Goal: Task Accomplishment & Management: Complete application form

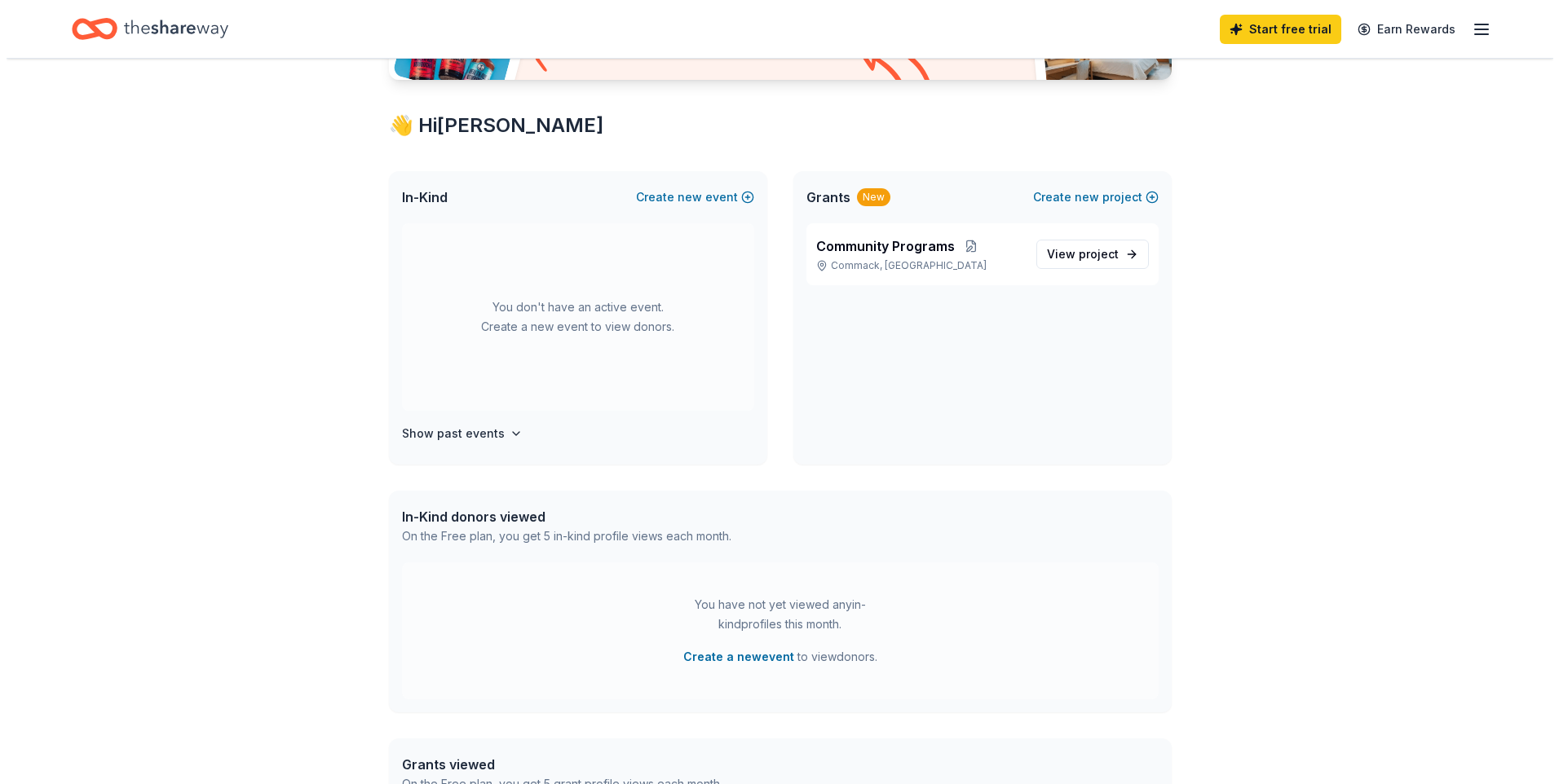
scroll to position [326, 0]
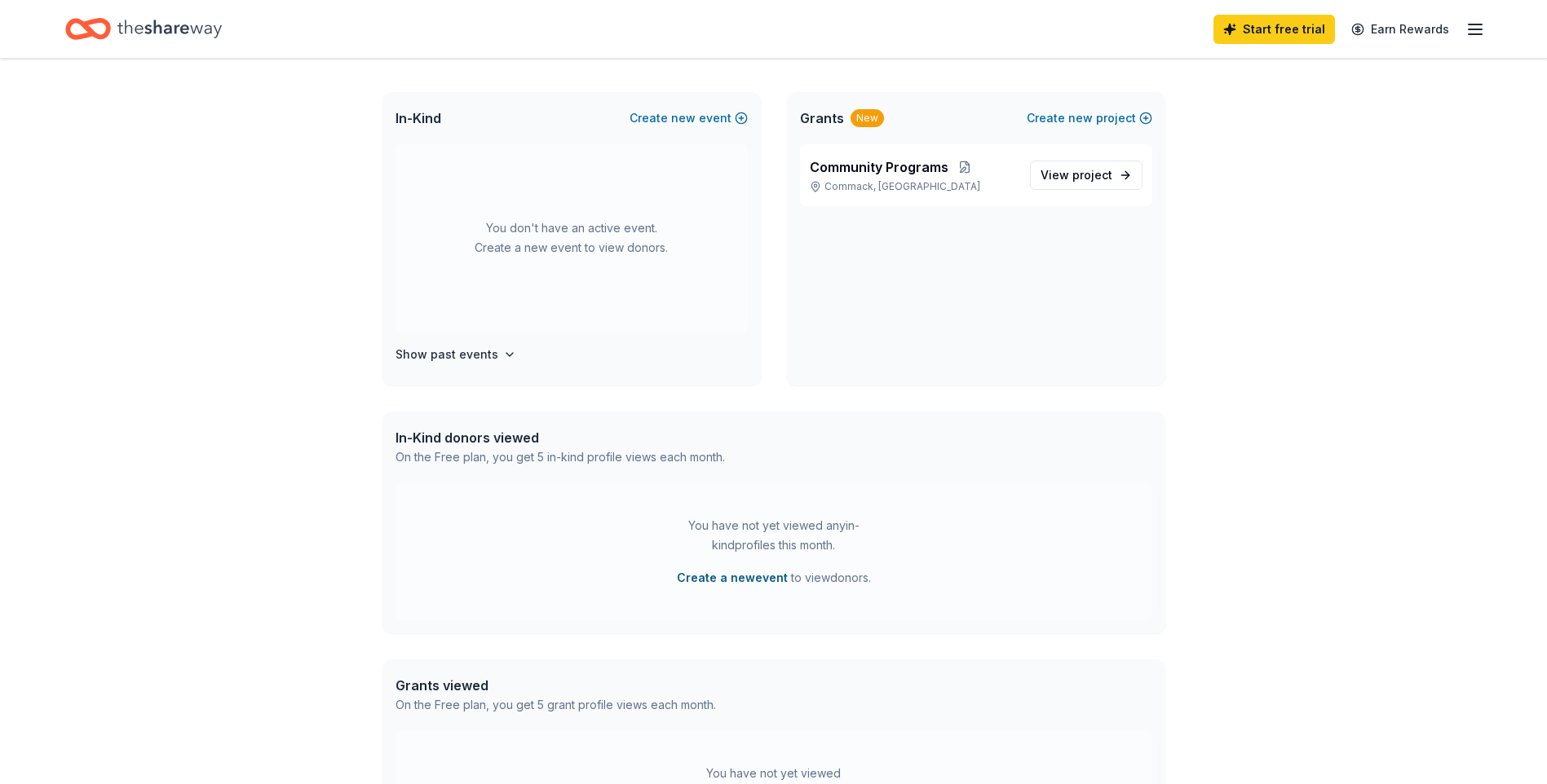
click at [715, 579] on button "Create a new event" at bounding box center [732, 577] width 111 height 20
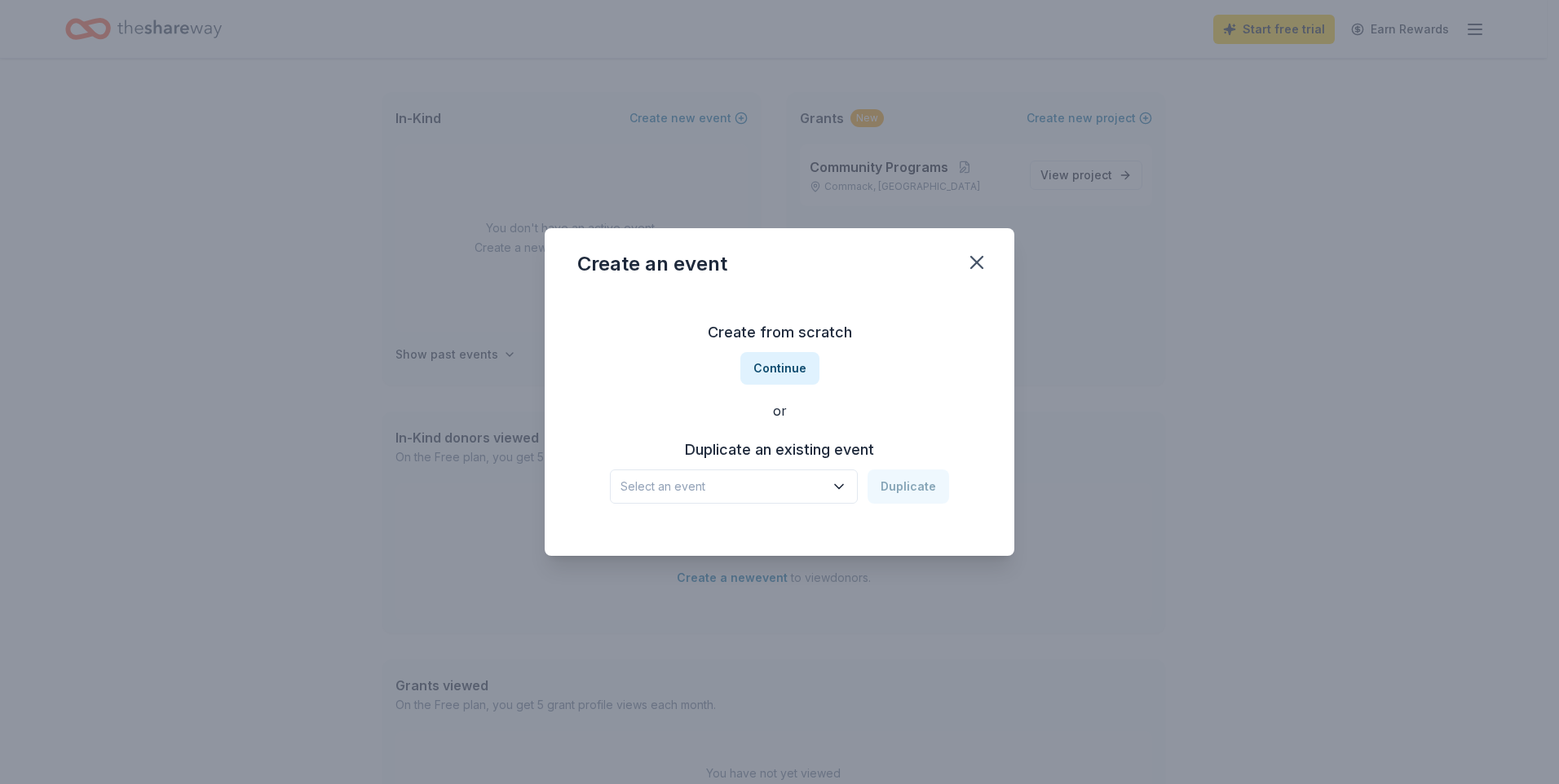
click at [719, 490] on span "Select an event" at bounding box center [723, 487] width 204 height 20
click at [723, 484] on span "Select an event" at bounding box center [723, 487] width 204 height 20
click at [778, 372] on button "Continue" at bounding box center [780, 368] width 79 height 33
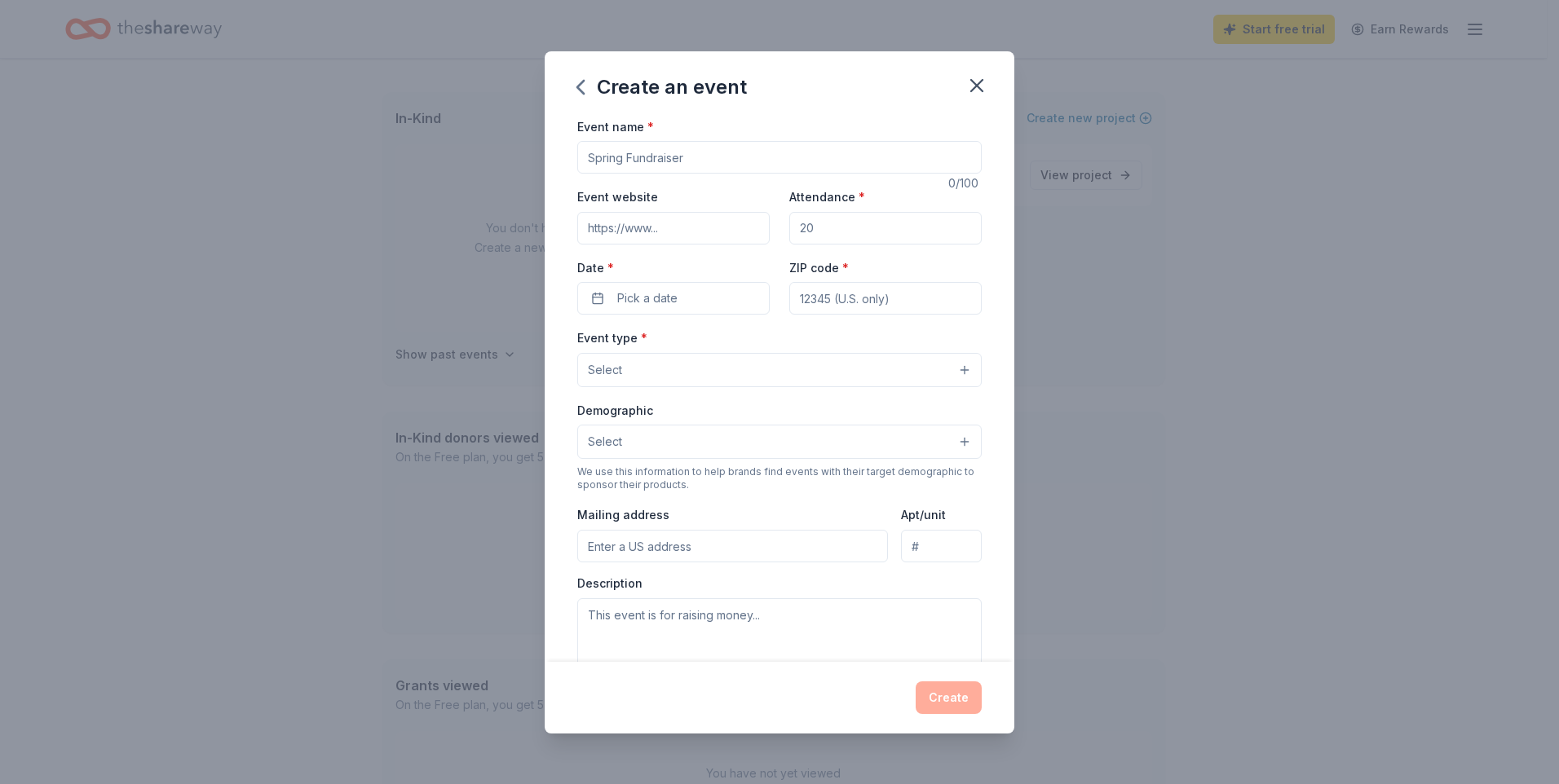
click at [706, 148] on input "Event name *" at bounding box center [780, 157] width 405 height 33
type input "Fall into Girl Scouts"
click at [687, 221] on input "Event website" at bounding box center [674, 228] width 193 height 33
type input "www.gssc.us"
type input "400"
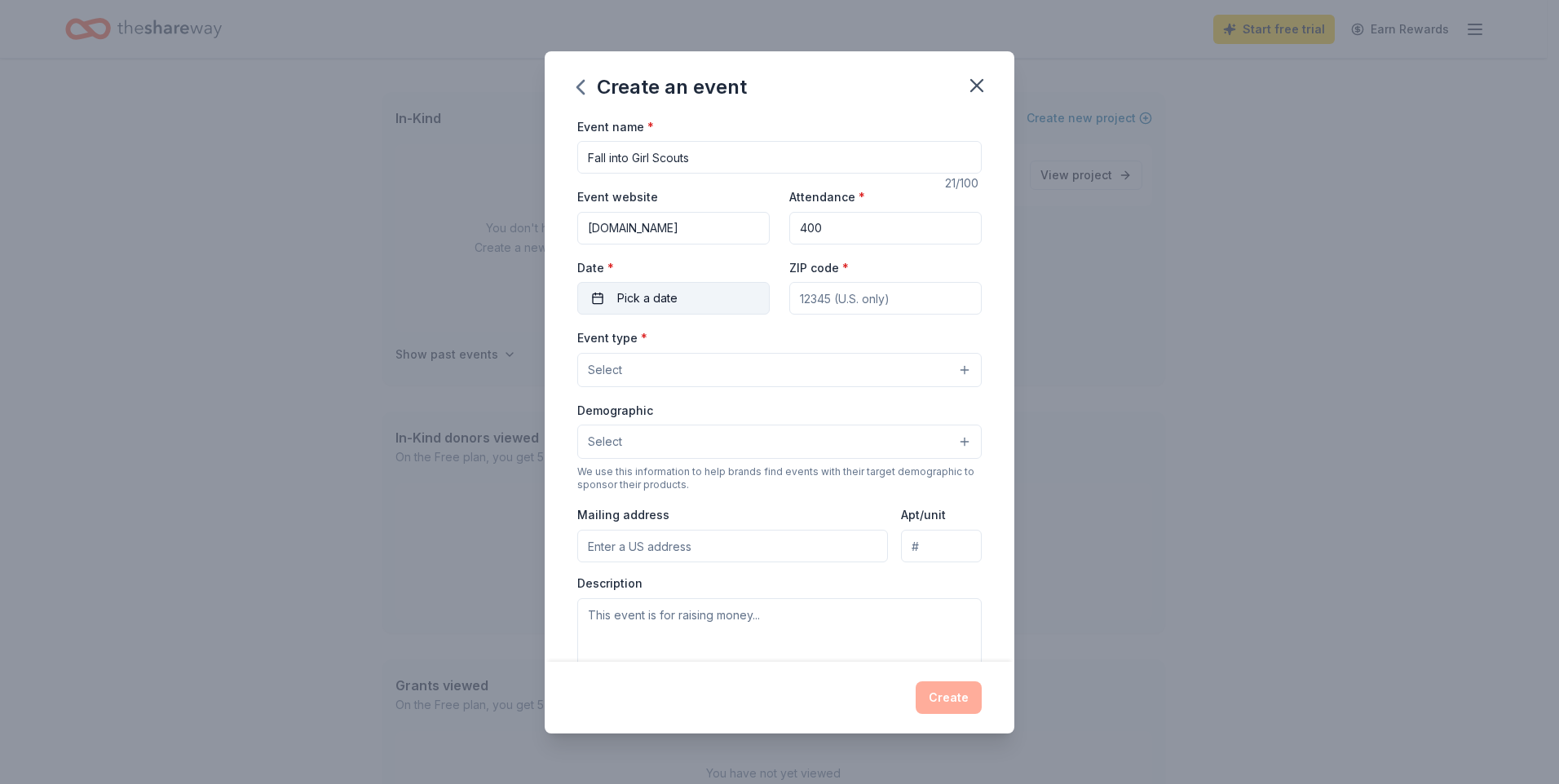
click at [704, 284] on button "Pick a date" at bounding box center [674, 298] width 193 height 33
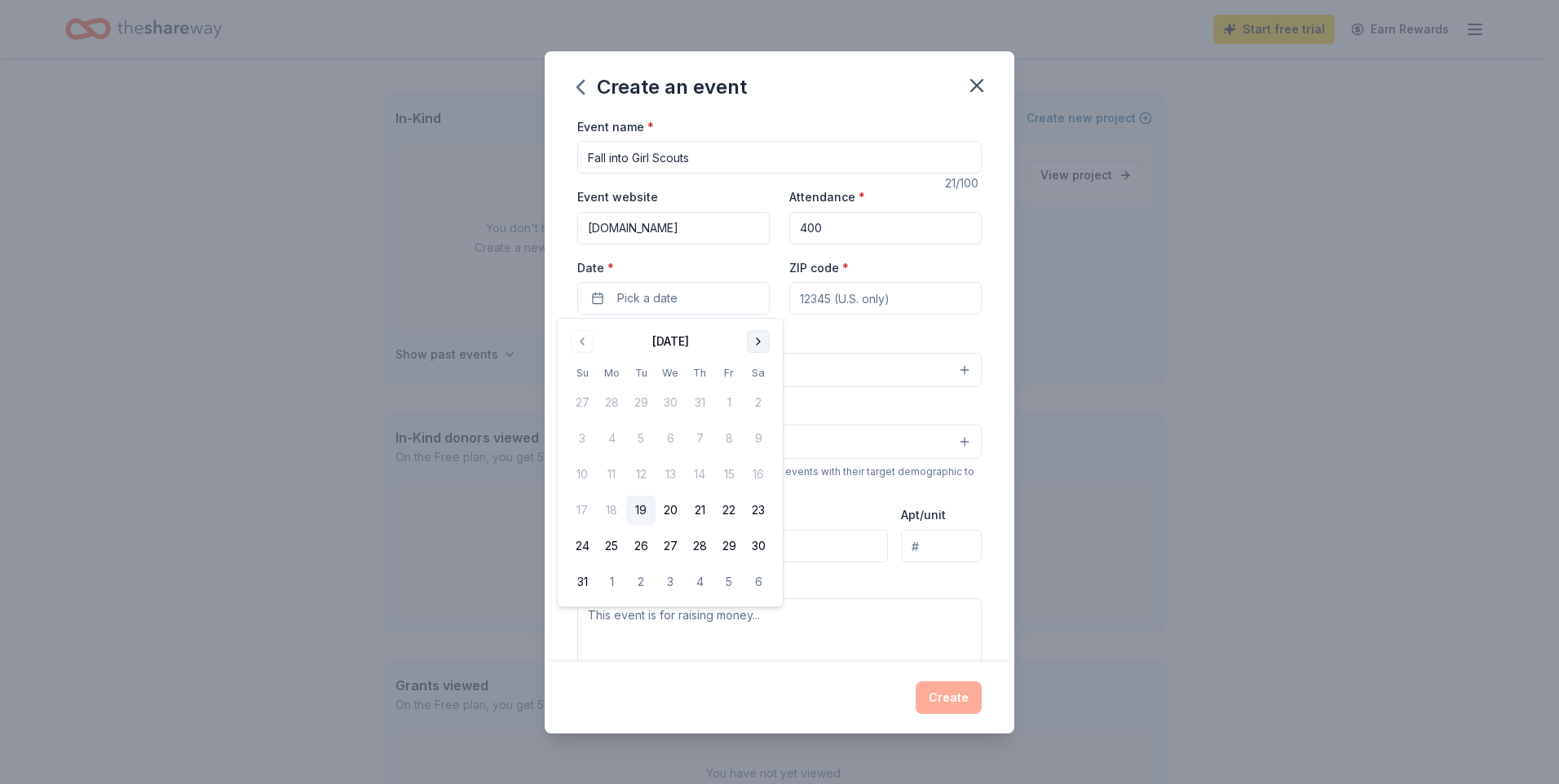
click at [756, 339] on button "Go to next month" at bounding box center [759, 342] width 23 height 23
click at [763, 475] on button "20" at bounding box center [758, 474] width 29 height 29
click at [837, 306] on input "ZIP code *" at bounding box center [885, 298] width 193 height 33
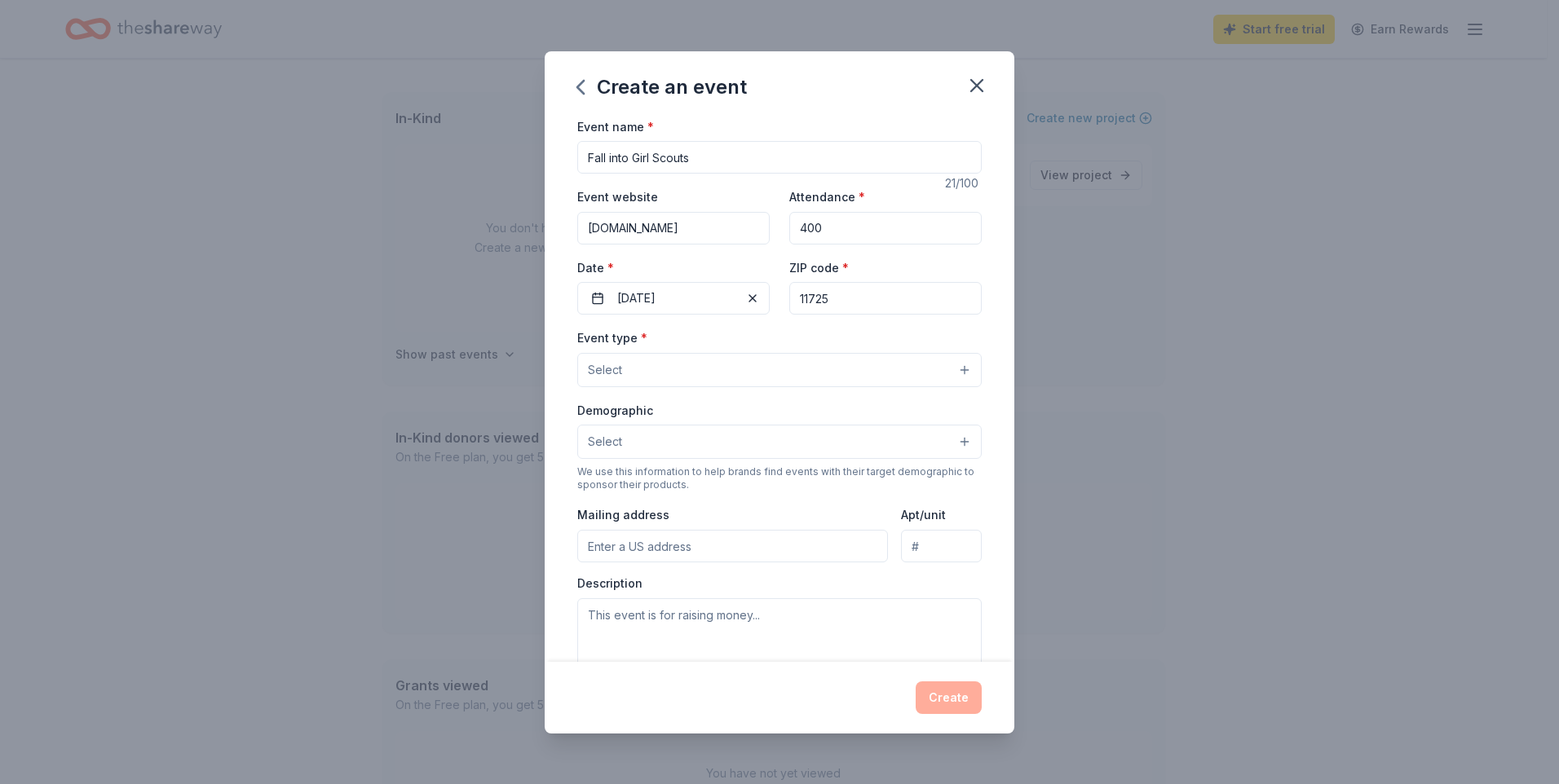
type input "11725"
click at [664, 375] on button "Select" at bounding box center [780, 370] width 405 height 34
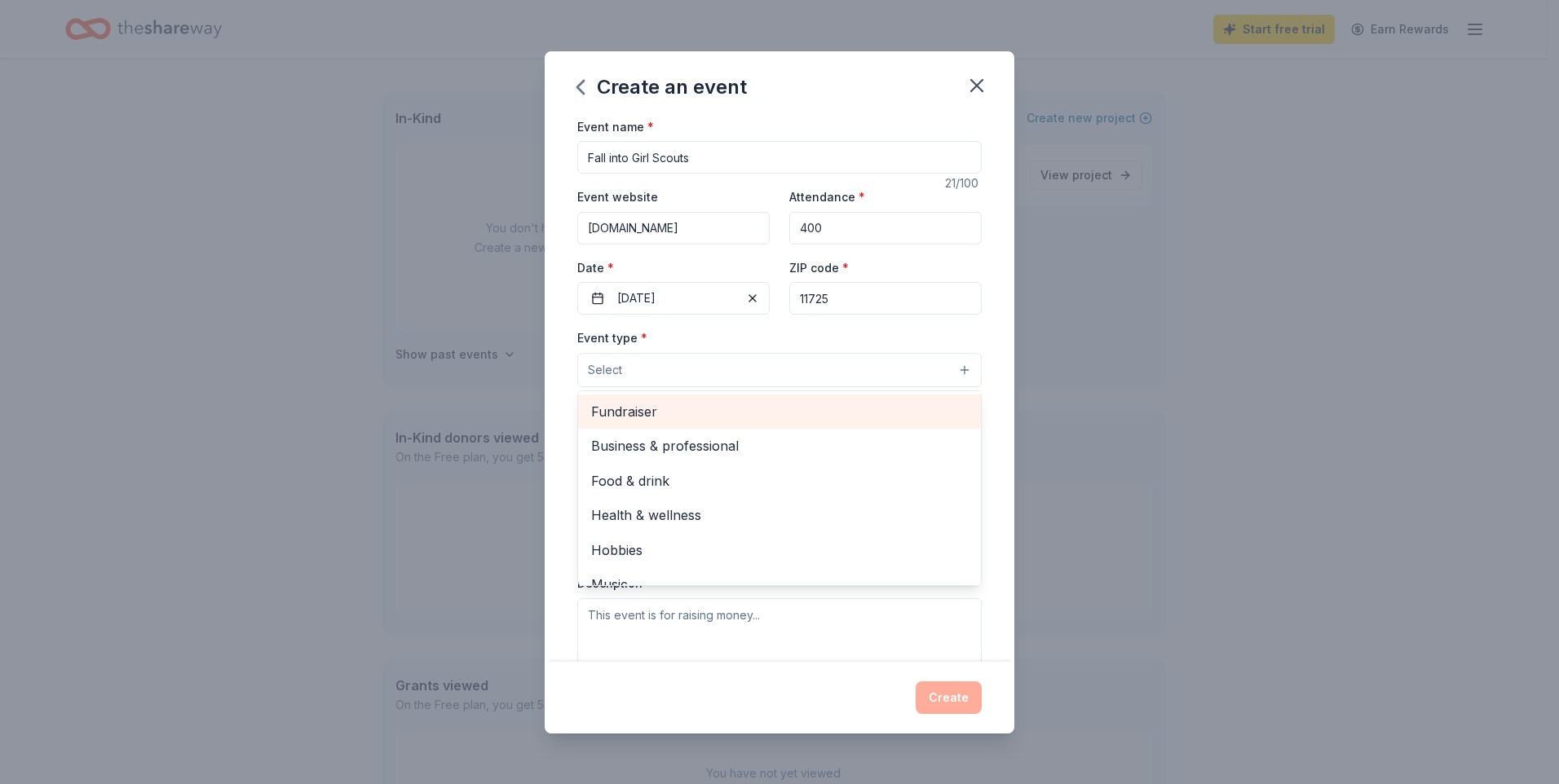
click at [665, 404] on span "Fundraiser" at bounding box center [779, 411] width 377 height 21
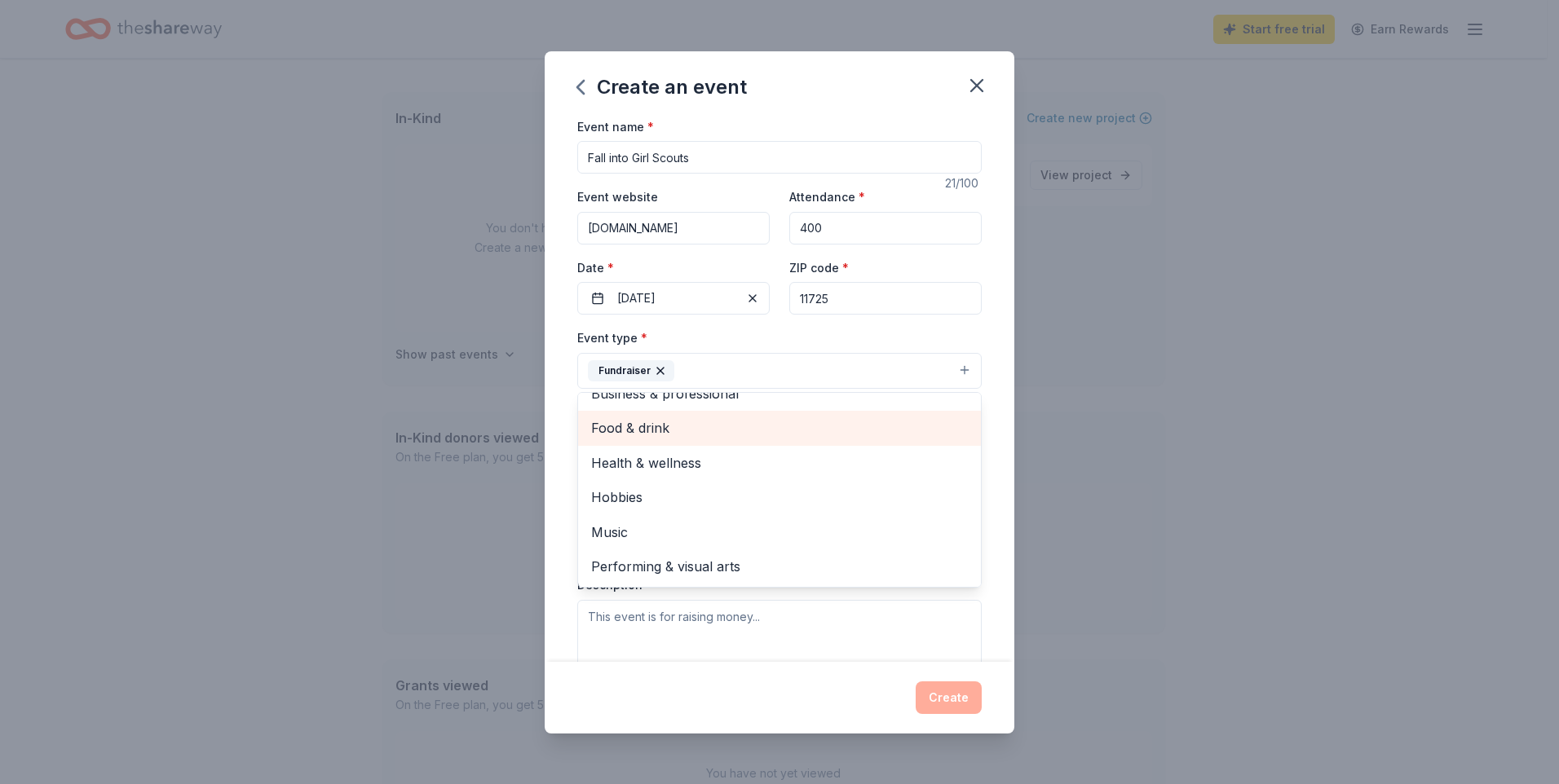
scroll to position [0, 0]
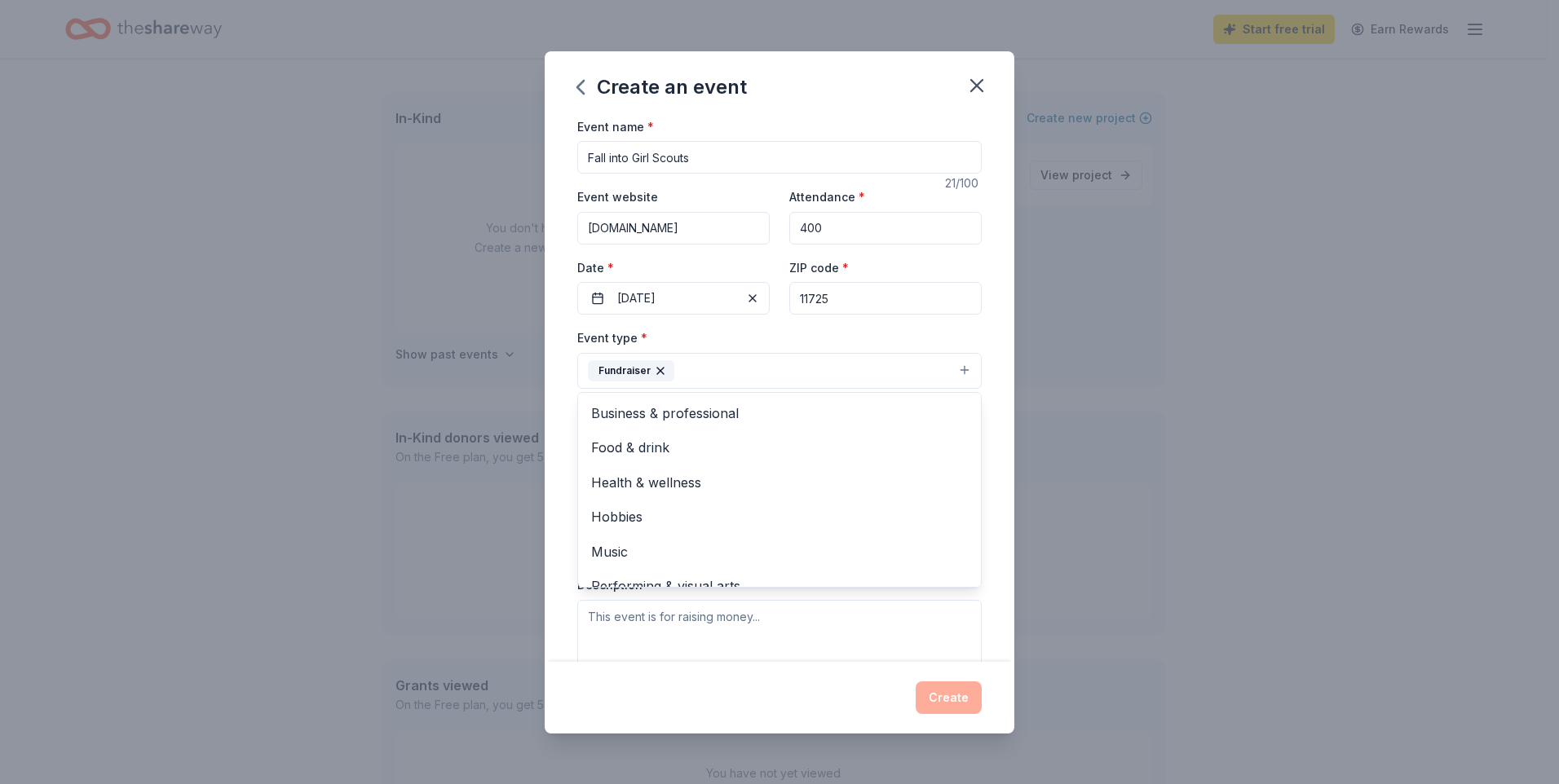
click at [747, 334] on div "Event type * Fundraiser Business & professional Food & drink Health & wellness …" at bounding box center [780, 358] width 405 height 61
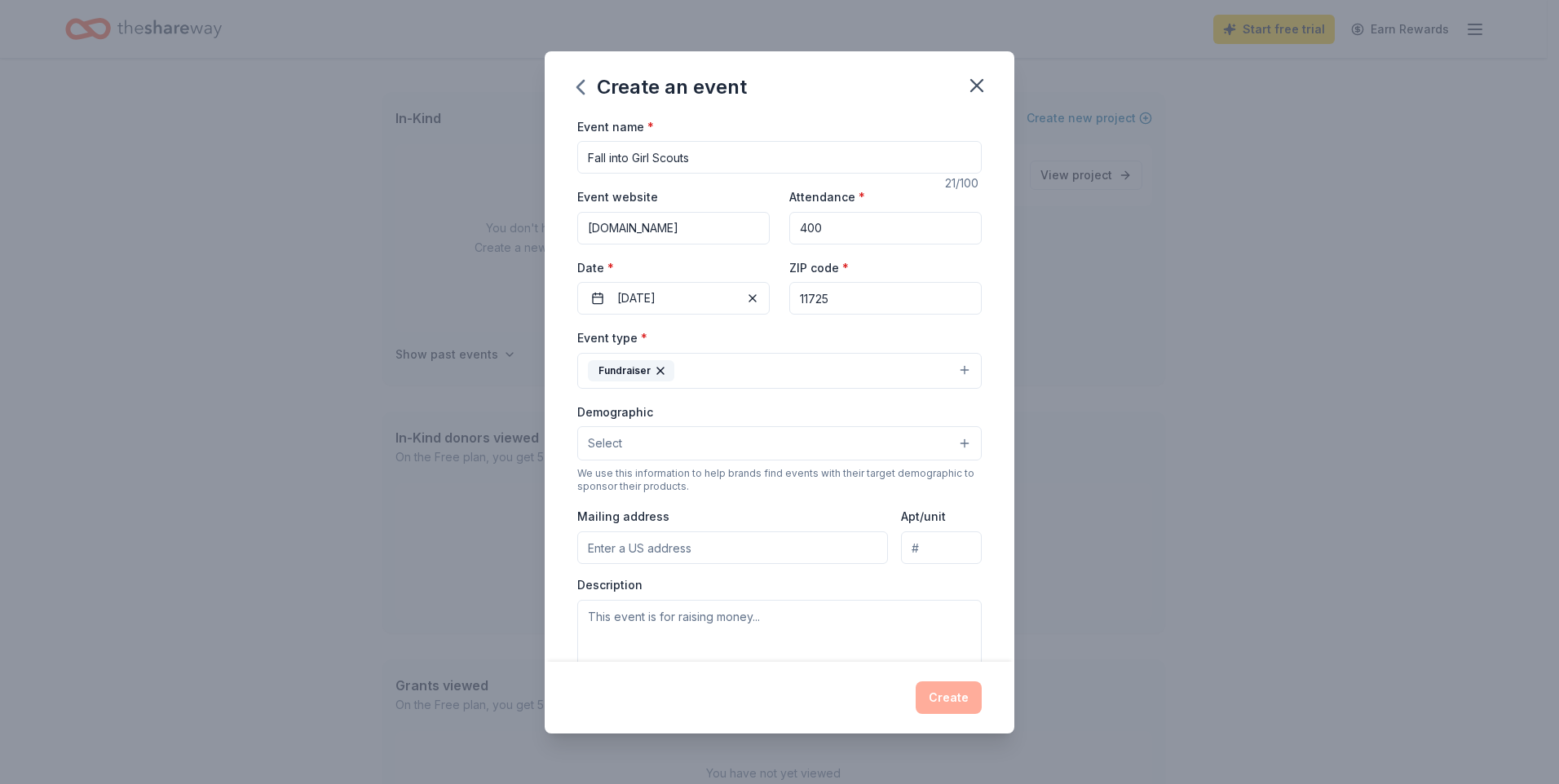
click at [651, 443] on button "Select" at bounding box center [780, 443] width 405 height 34
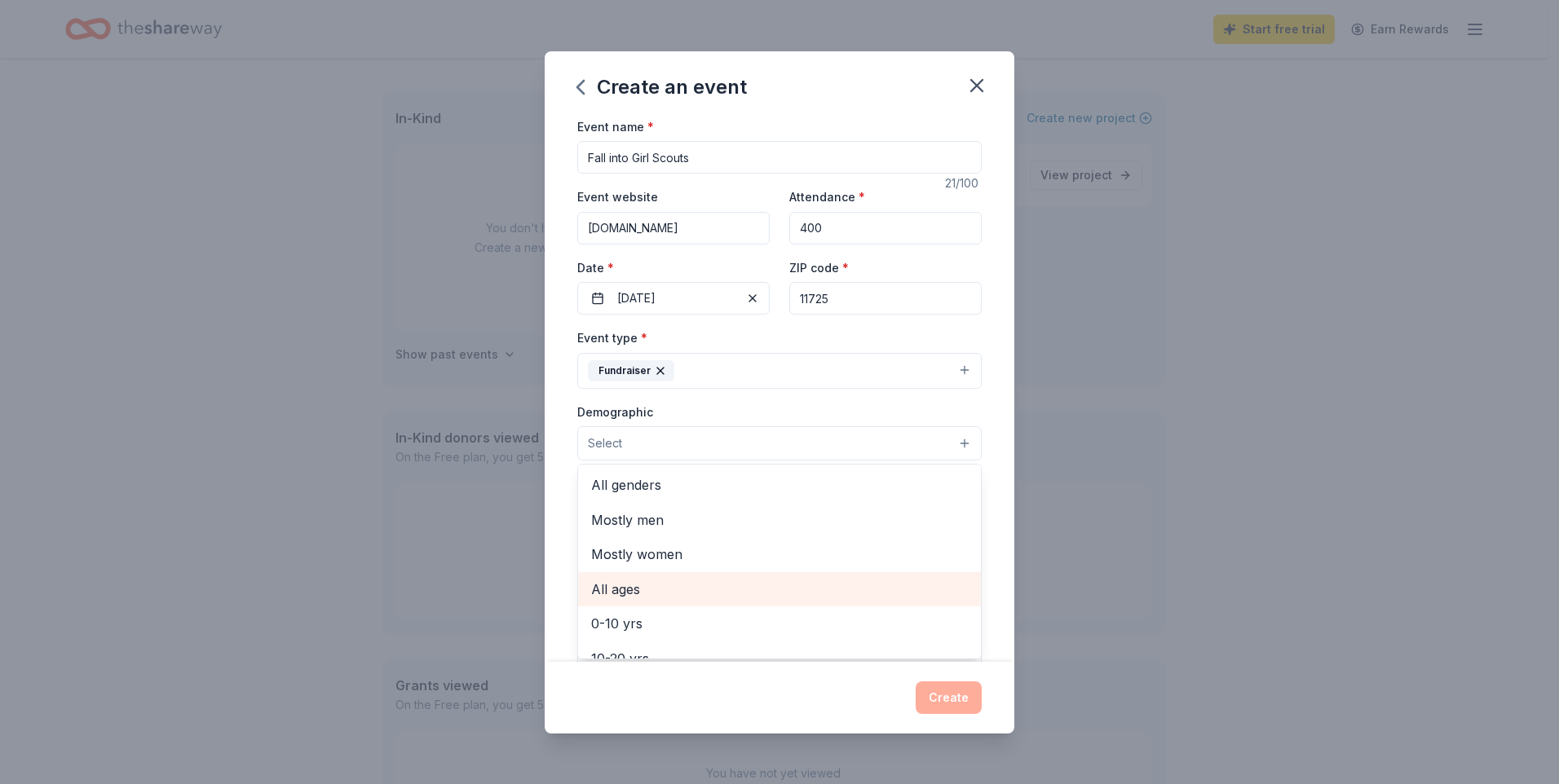
click at [638, 579] on span "All ages" at bounding box center [779, 590] width 377 height 21
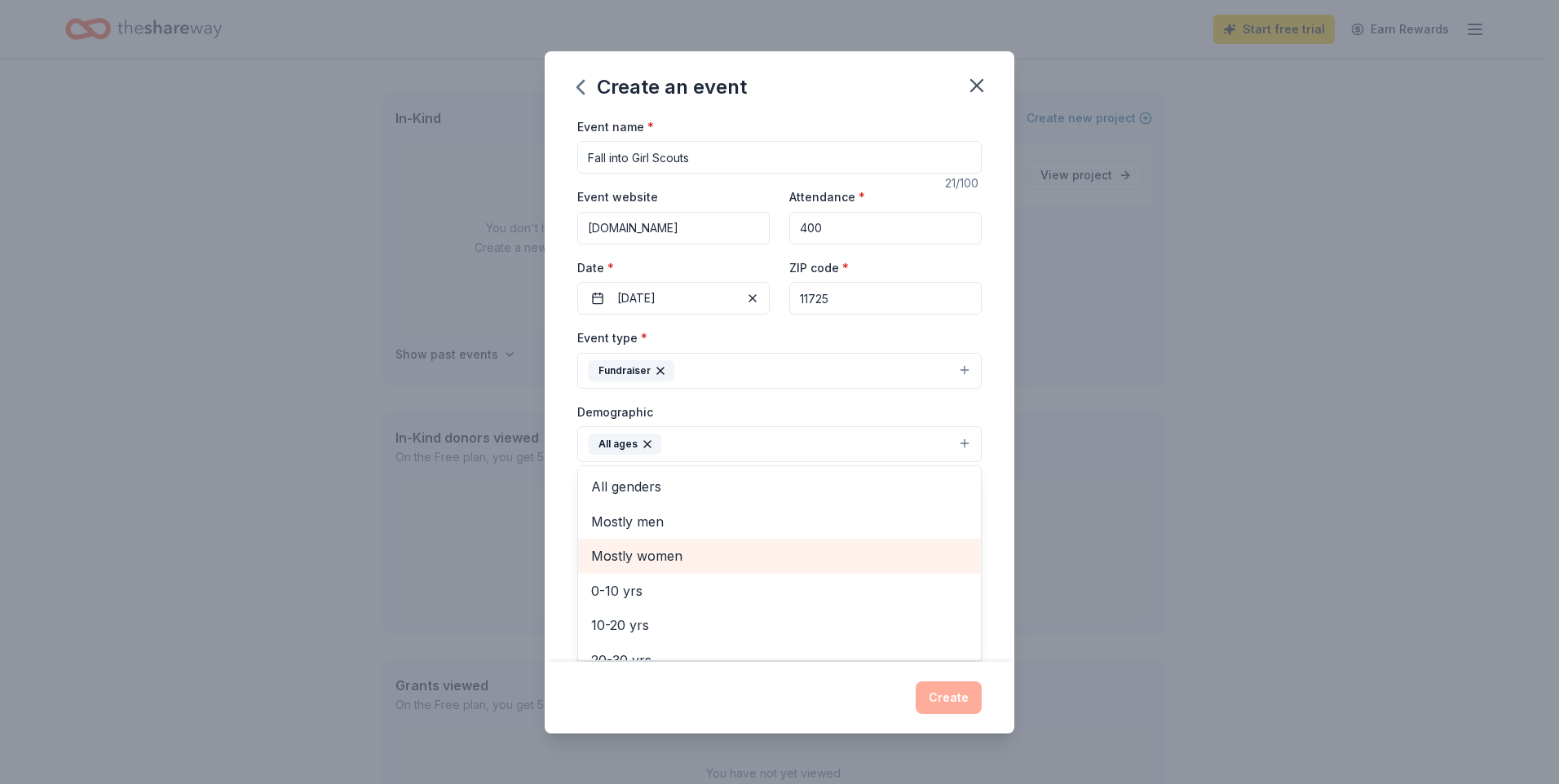
click at [642, 547] on span "Mostly women" at bounding box center [779, 556] width 377 height 21
click at [673, 557] on span "0-10 yrs" at bounding box center [779, 556] width 377 height 21
click at [659, 561] on span "10-20 yrs" at bounding box center [779, 556] width 377 height 21
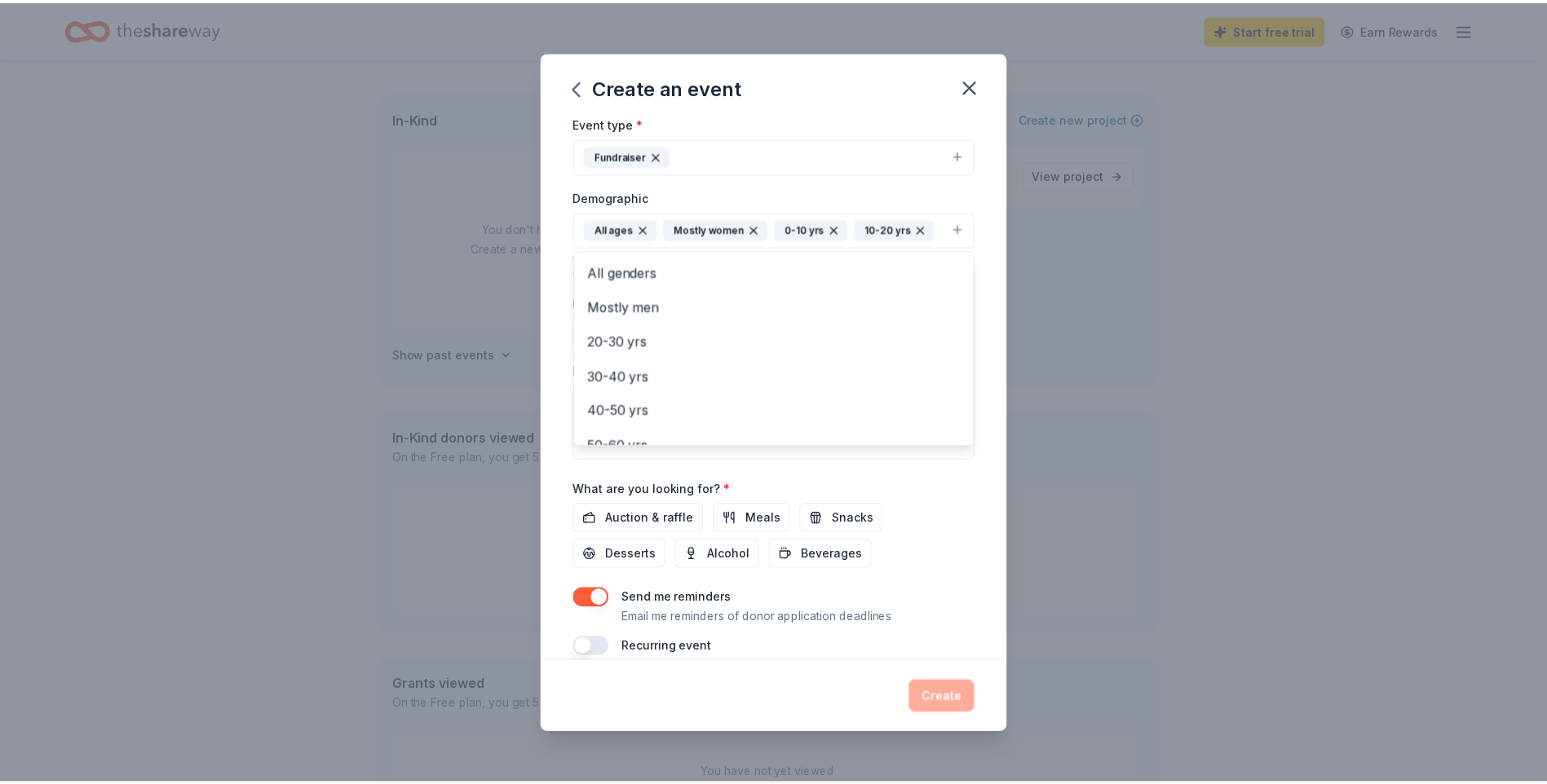
scroll to position [237, 0]
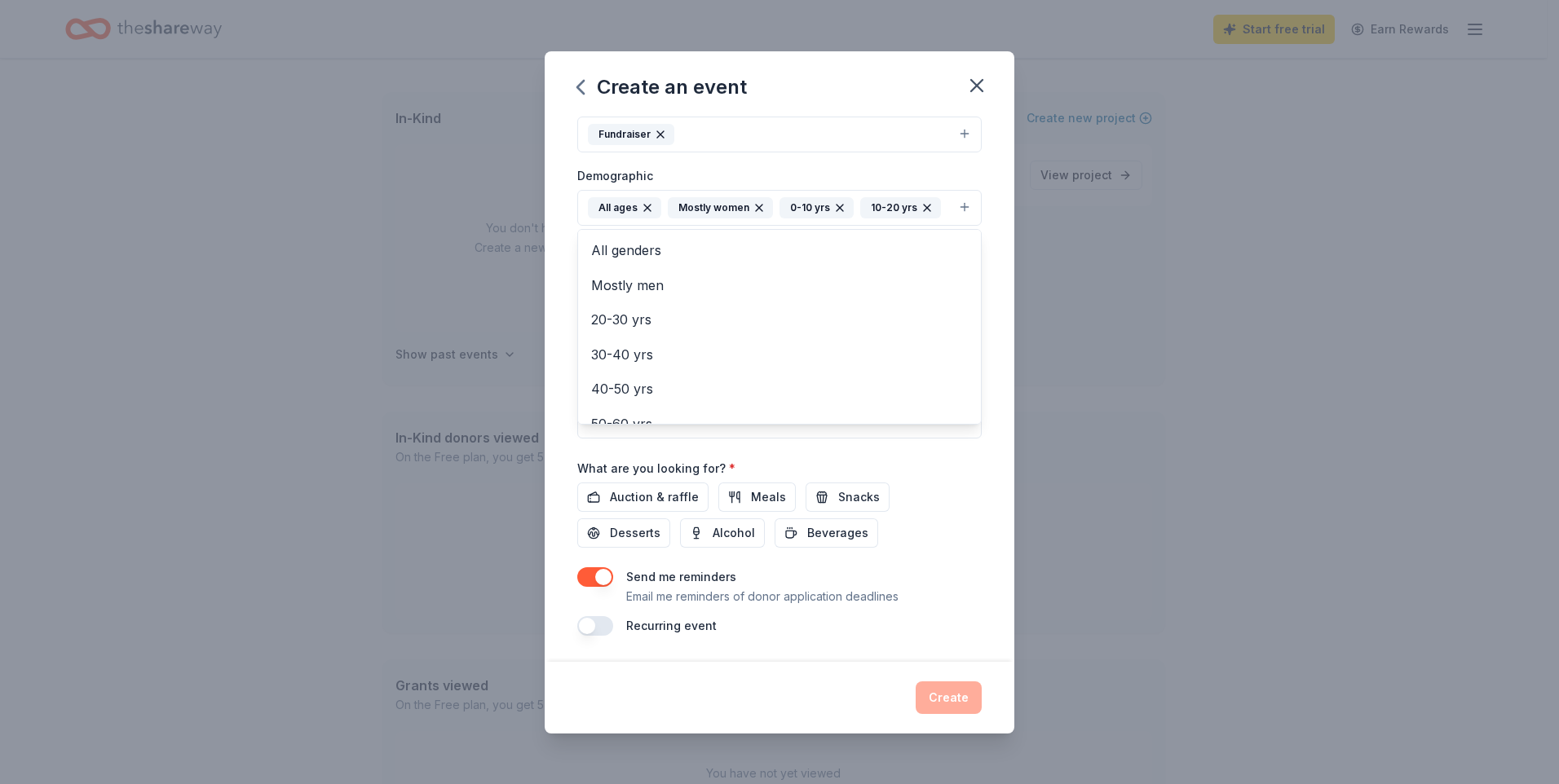
click at [627, 498] on div "Event name * Fall into Girl Scouts 21 /100 Event website www.gssc.us Attendance…" at bounding box center [780, 259] width 405 height 757
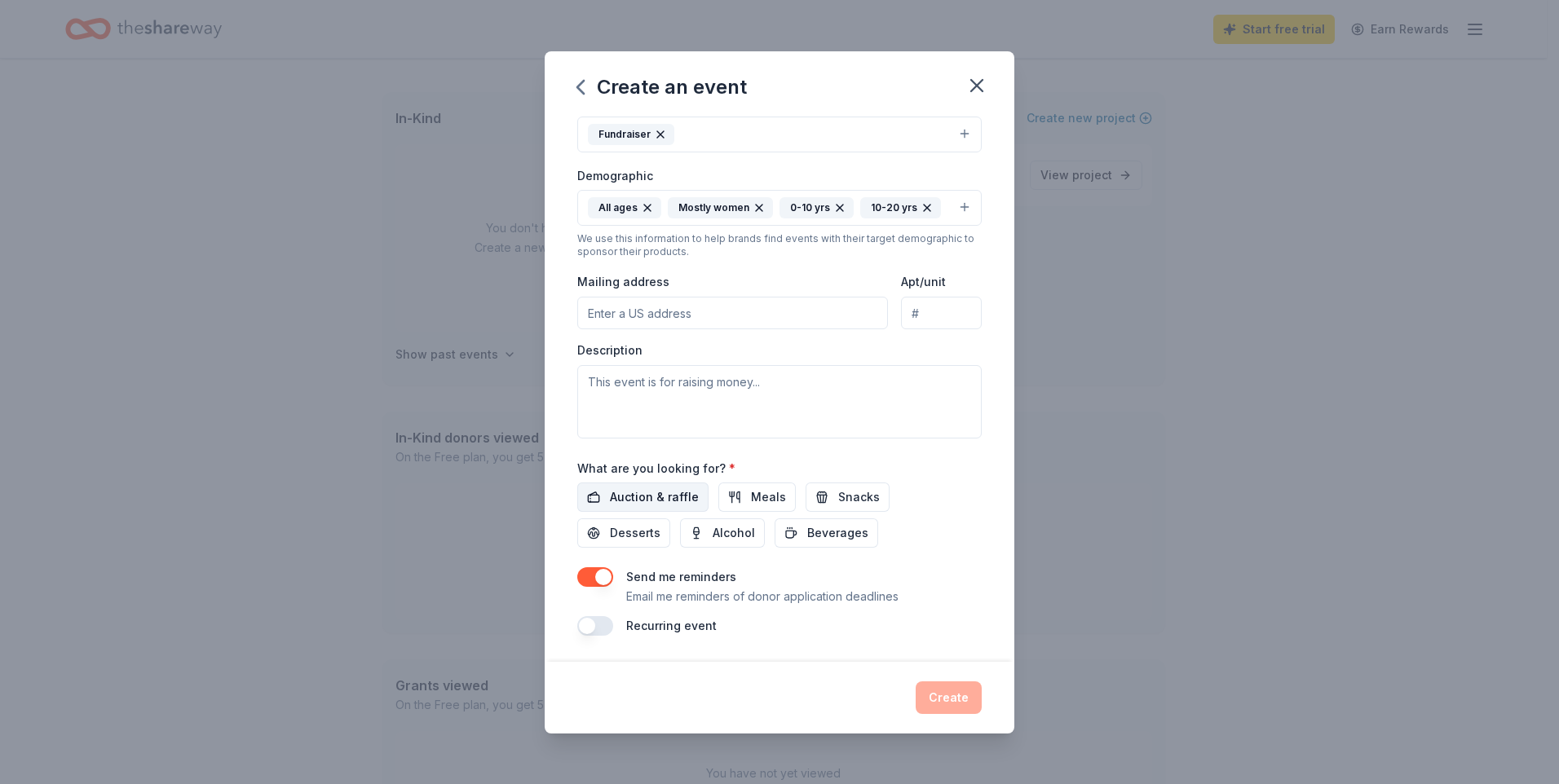
click at [675, 496] on span "Auction & raffle" at bounding box center [654, 497] width 89 height 20
click at [964, 689] on button "Create" at bounding box center [948, 697] width 66 height 33
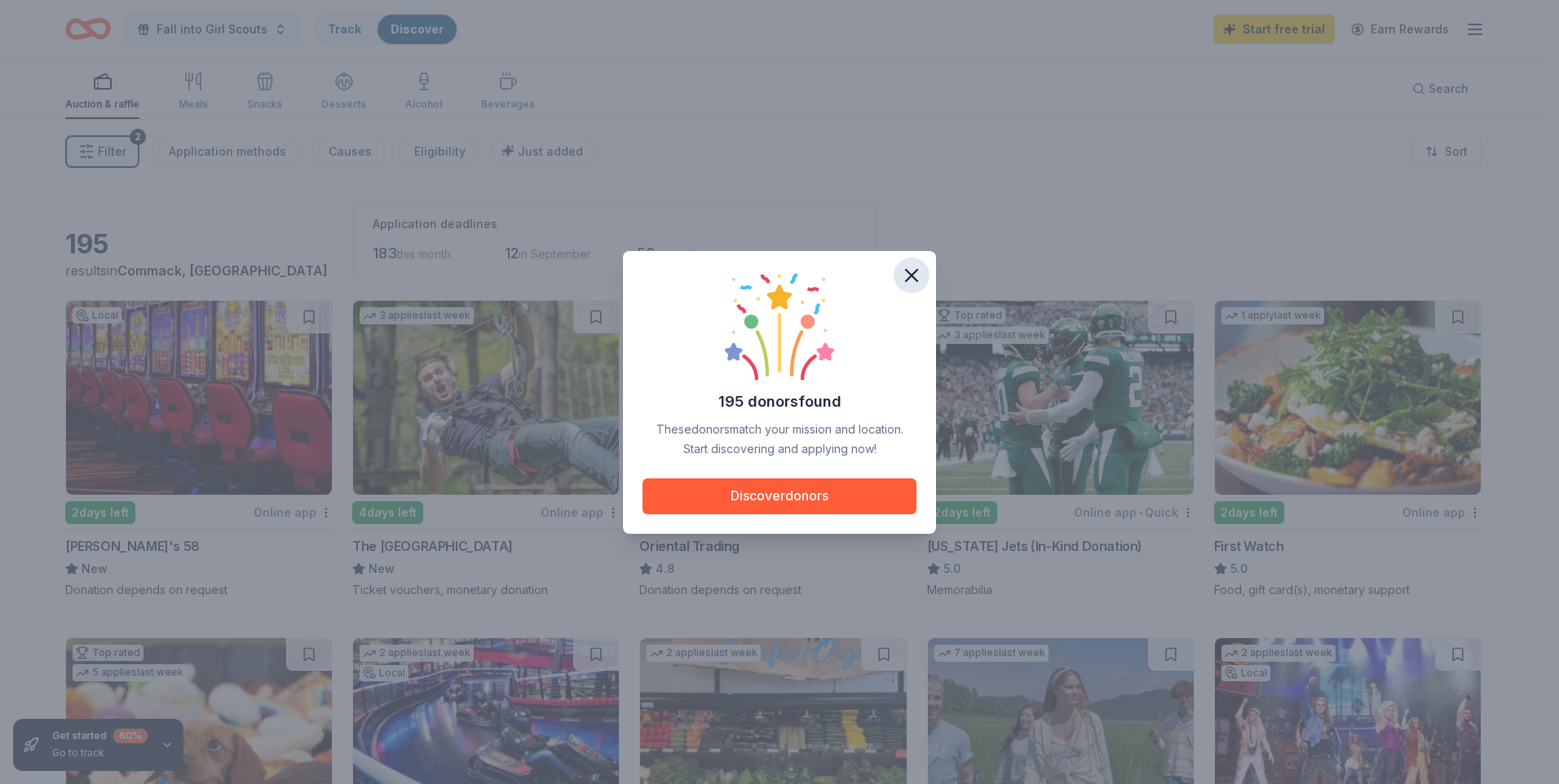
click at [909, 279] on icon "button" at bounding box center [912, 275] width 11 height 11
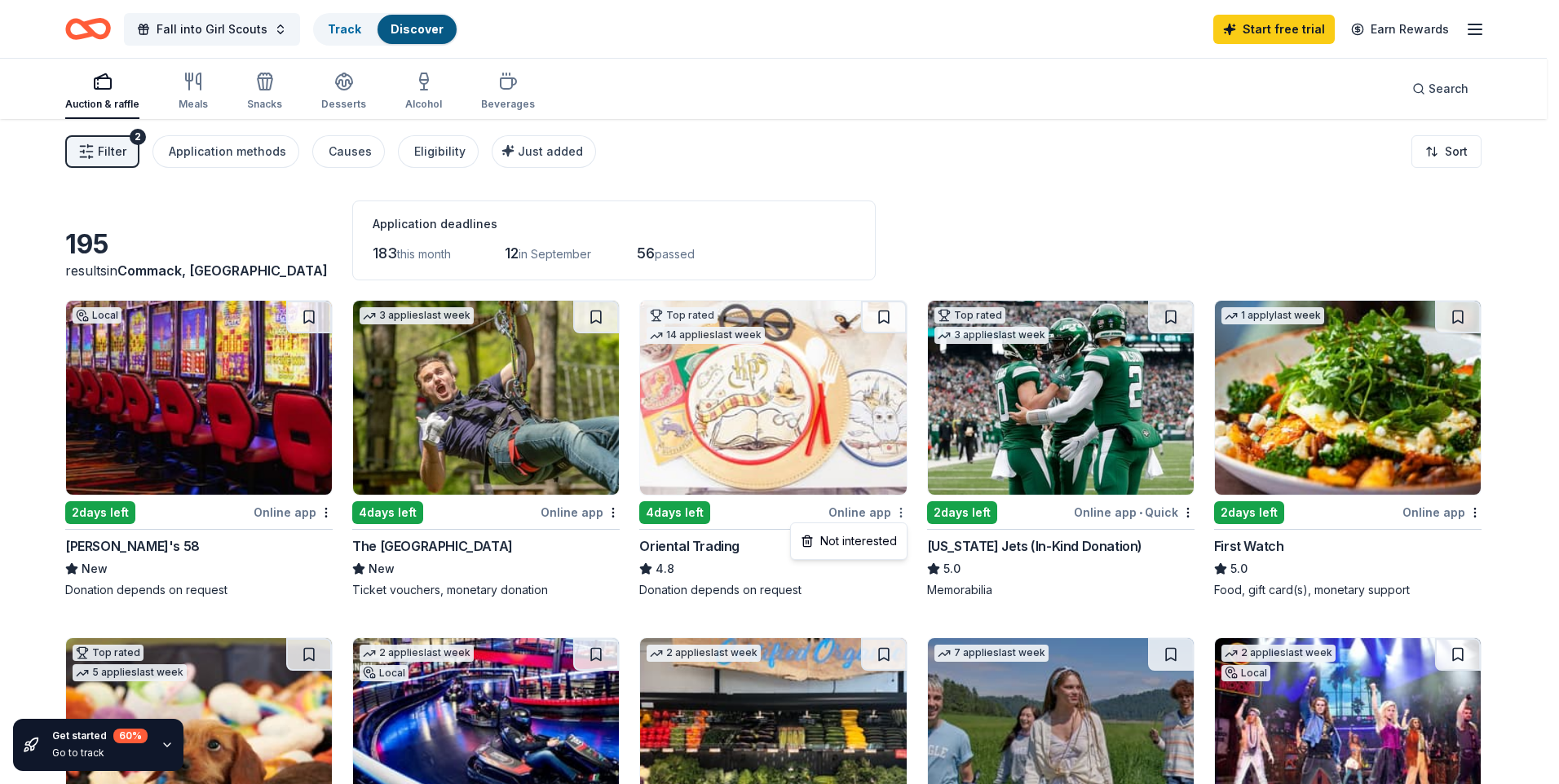
click at [899, 509] on html "Fall into Girl Scouts Track Discover Start free trial Earn Rewards Auction & ra…" at bounding box center [780, 392] width 1559 height 784
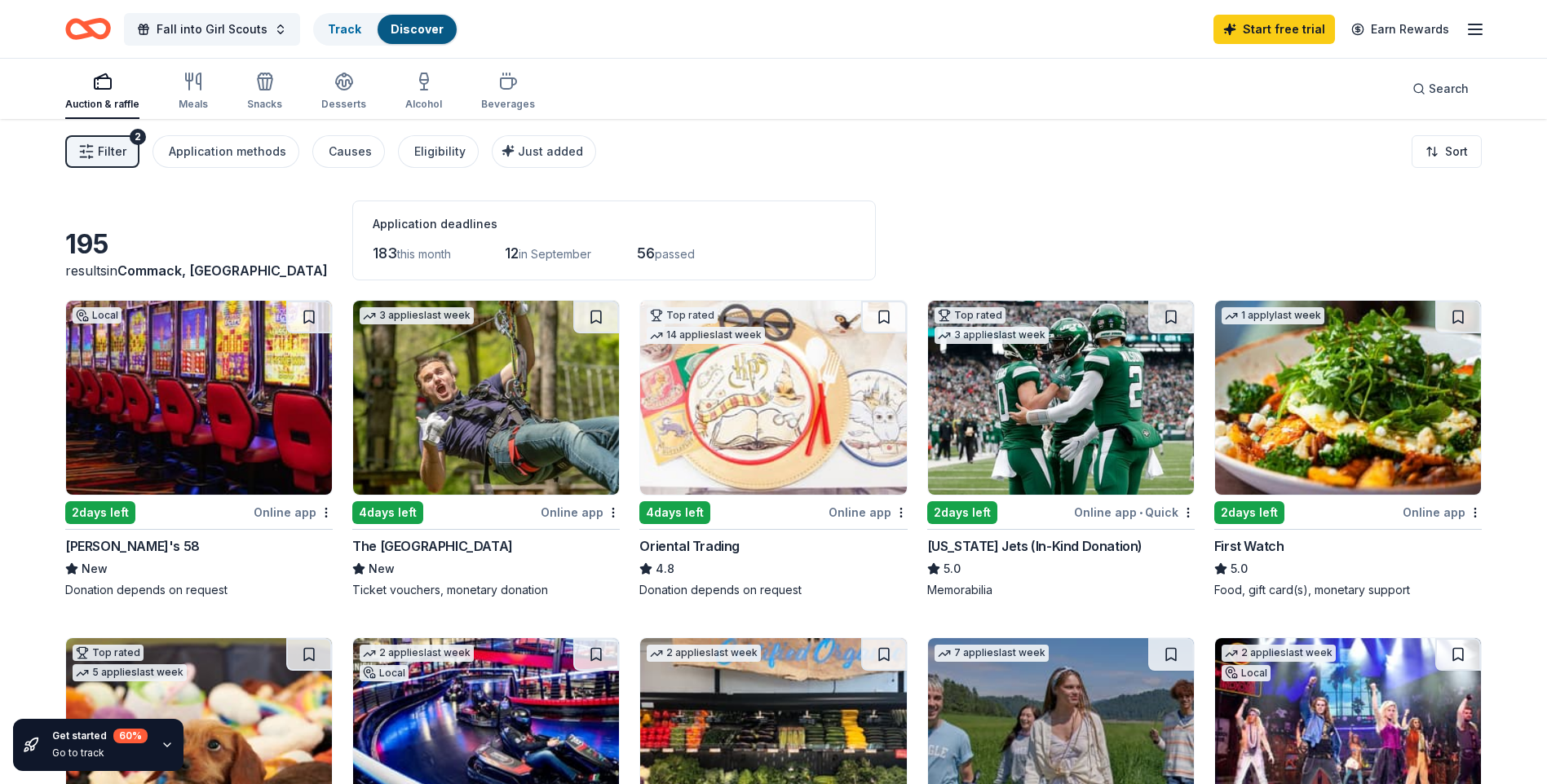
click at [869, 518] on html "Fall into Girl Scouts Track Discover Start free trial Earn Rewards Auction & ra…" at bounding box center [773, 392] width 1547 height 784
click at [681, 519] on div "4 days left" at bounding box center [674, 512] width 71 height 23
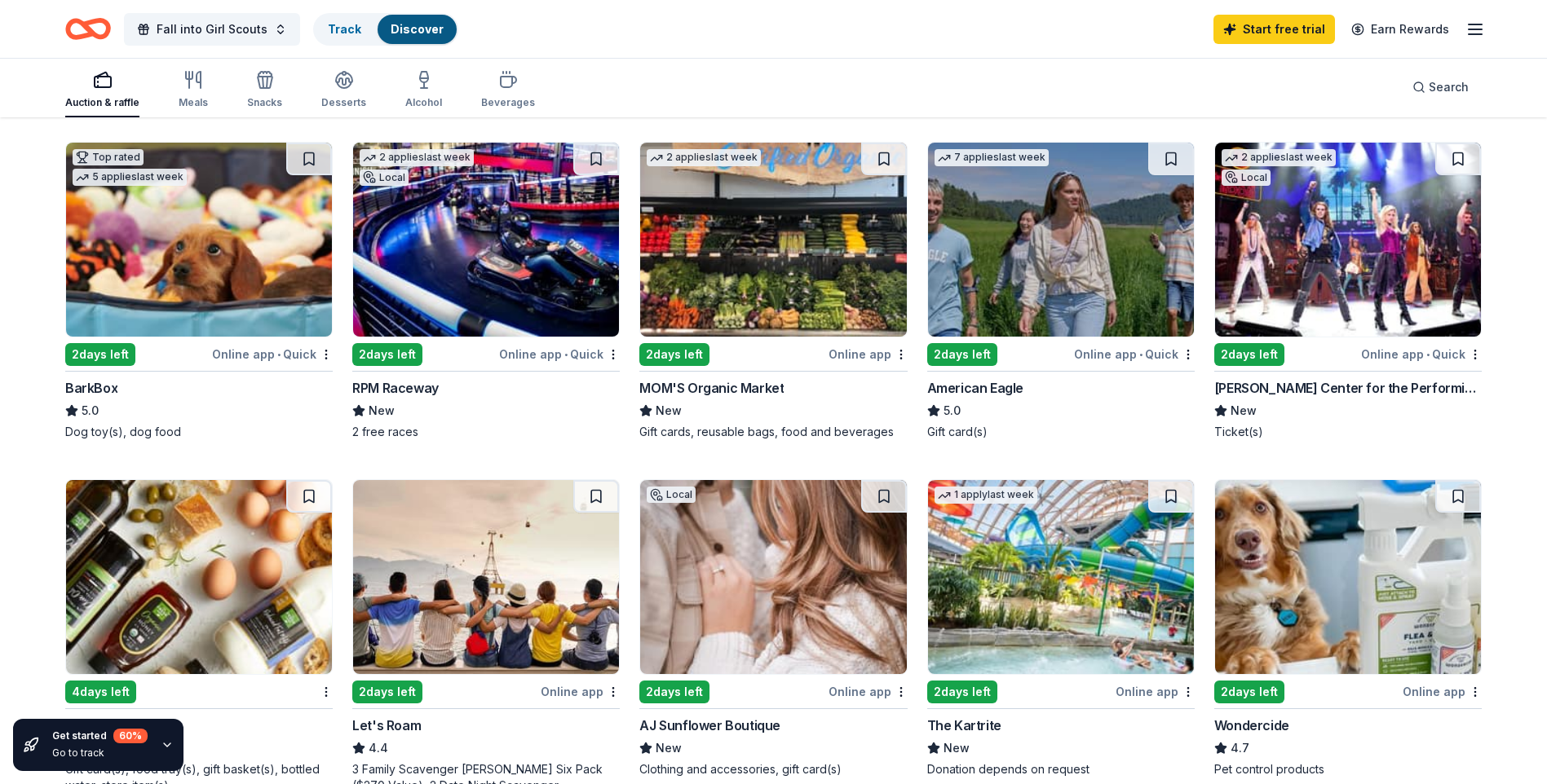
scroll to position [489, 0]
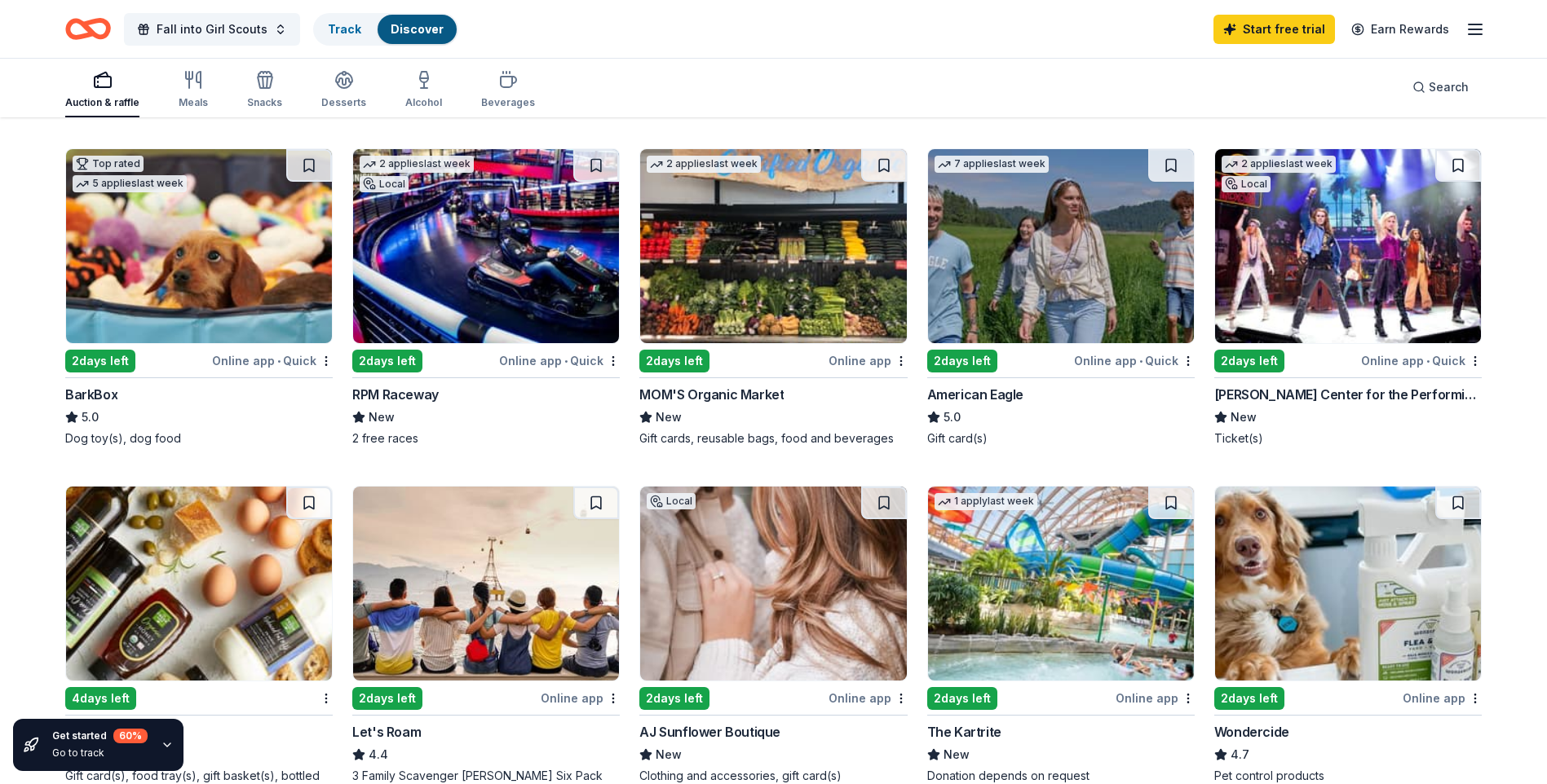
click at [1103, 305] on img at bounding box center [1061, 246] width 266 height 194
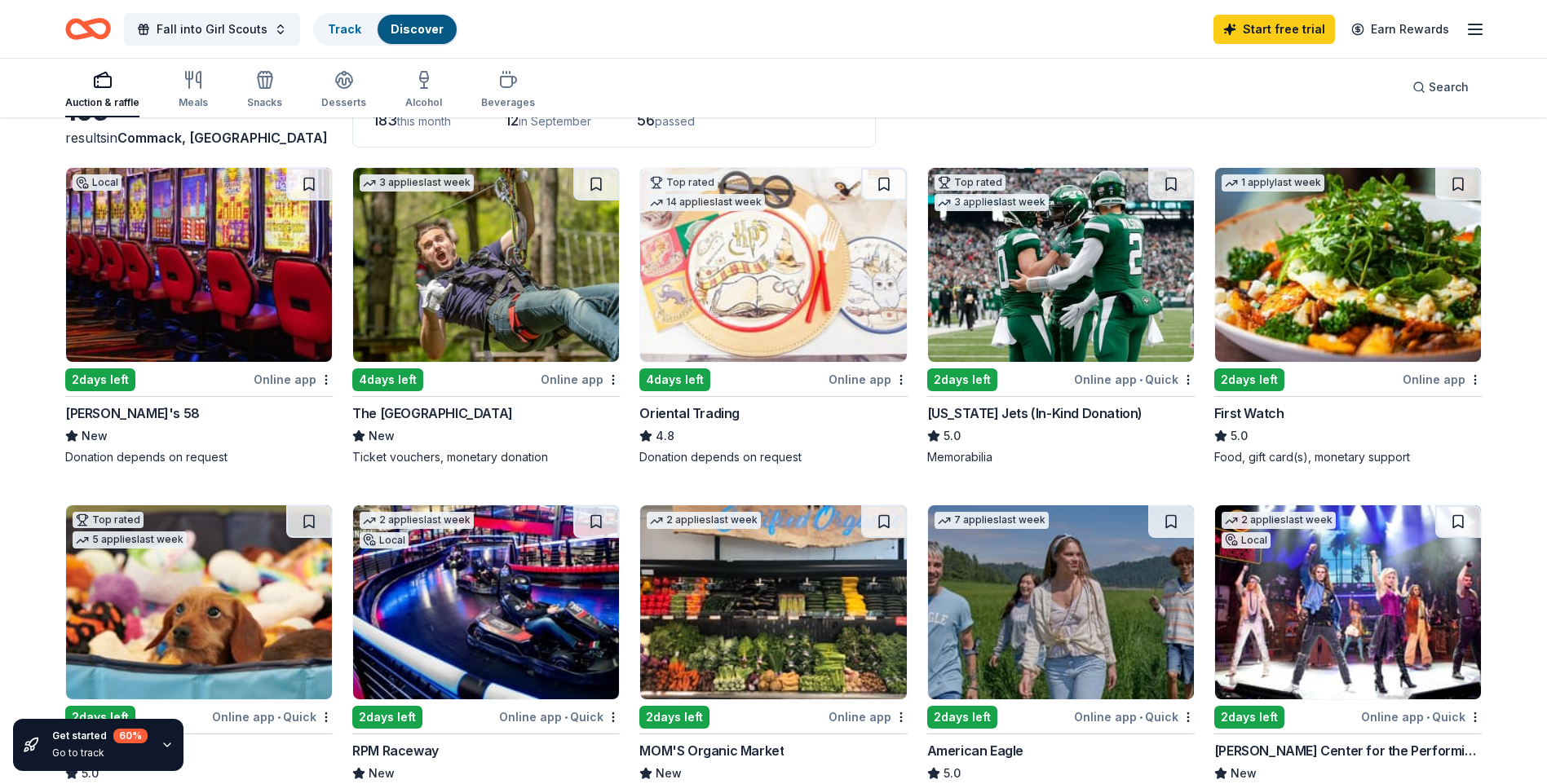
scroll to position [81, 0]
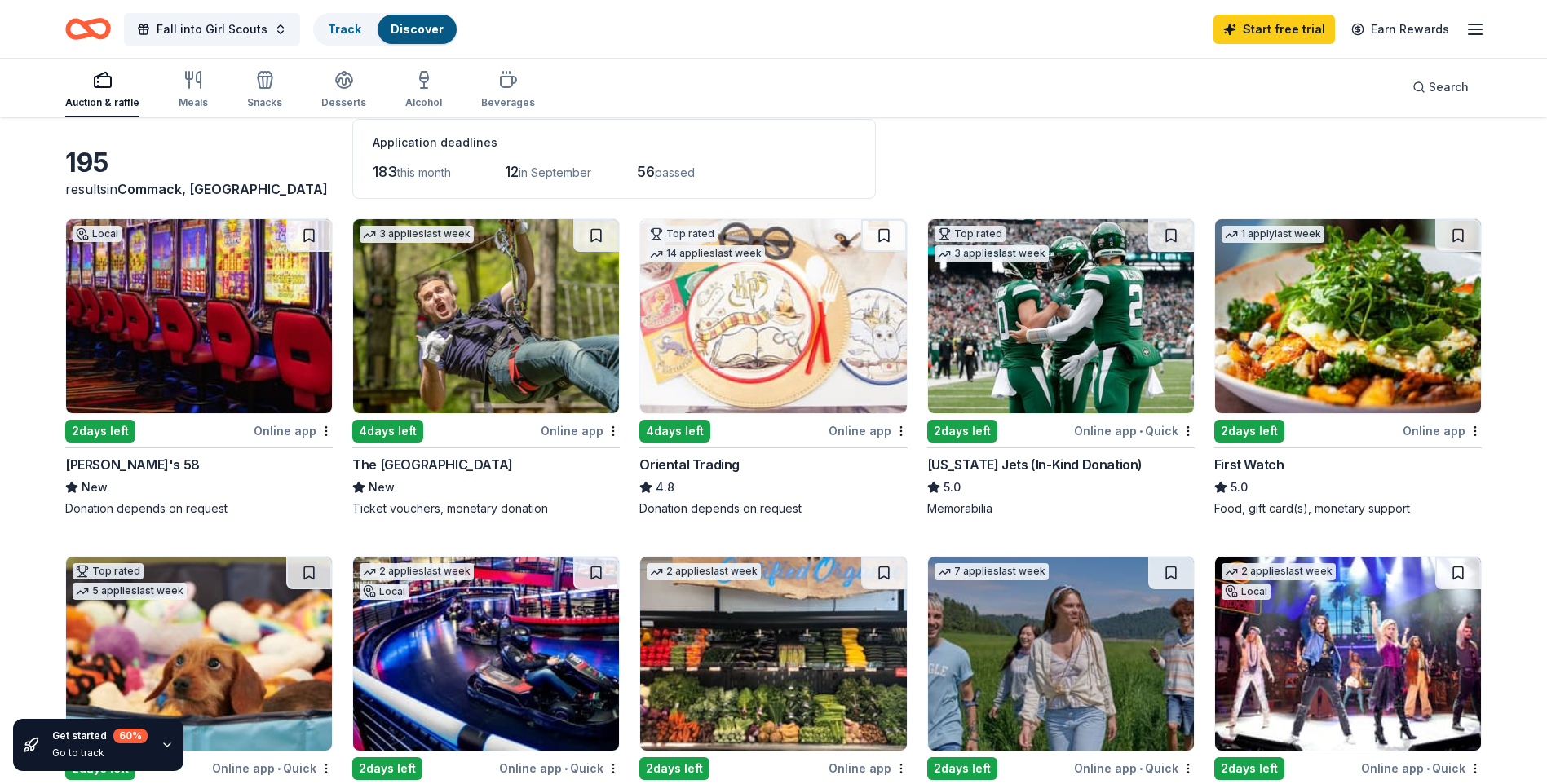
click at [460, 330] on img at bounding box center [486, 316] width 266 height 194
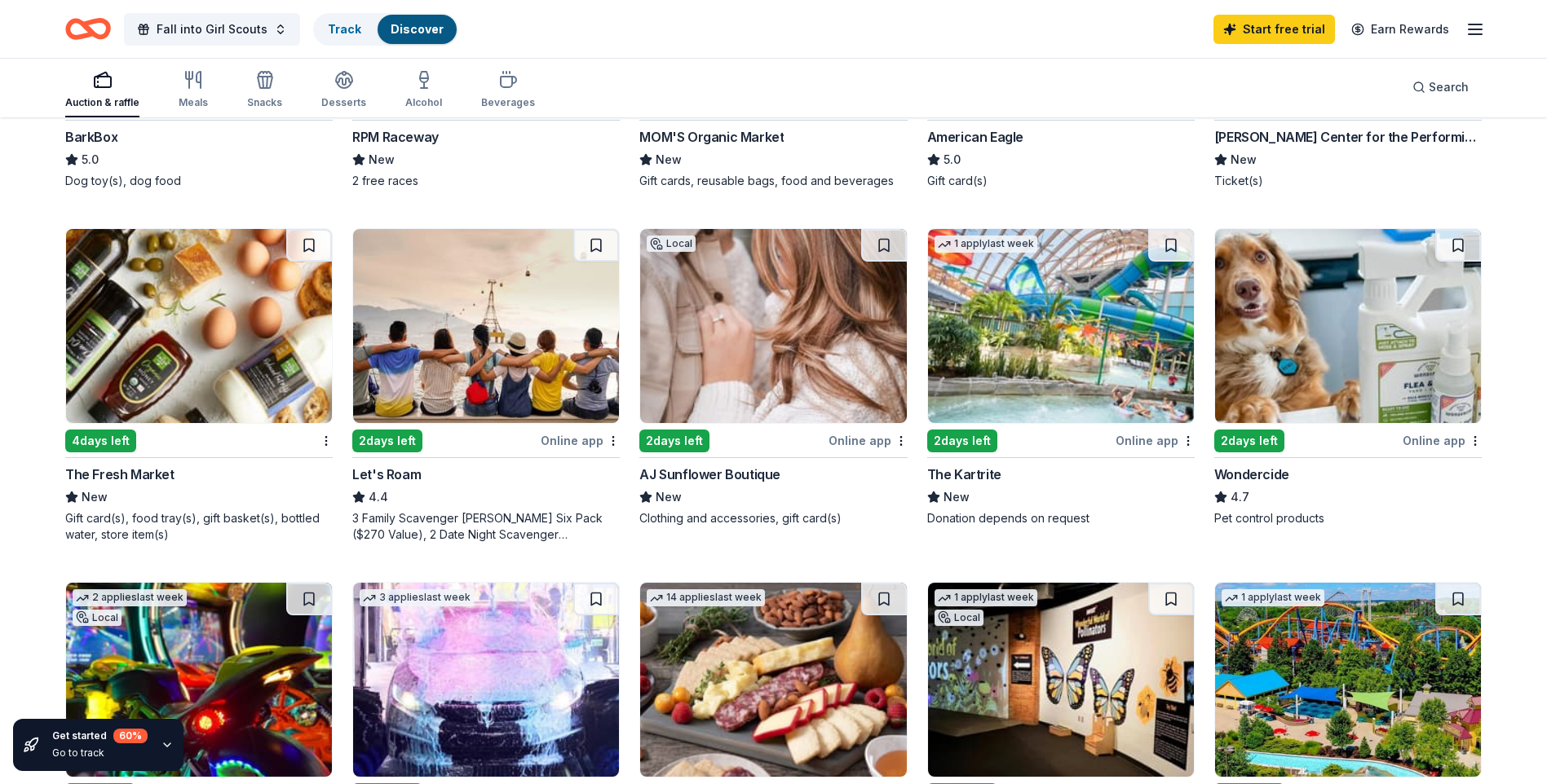
scroll to position [734, 0]
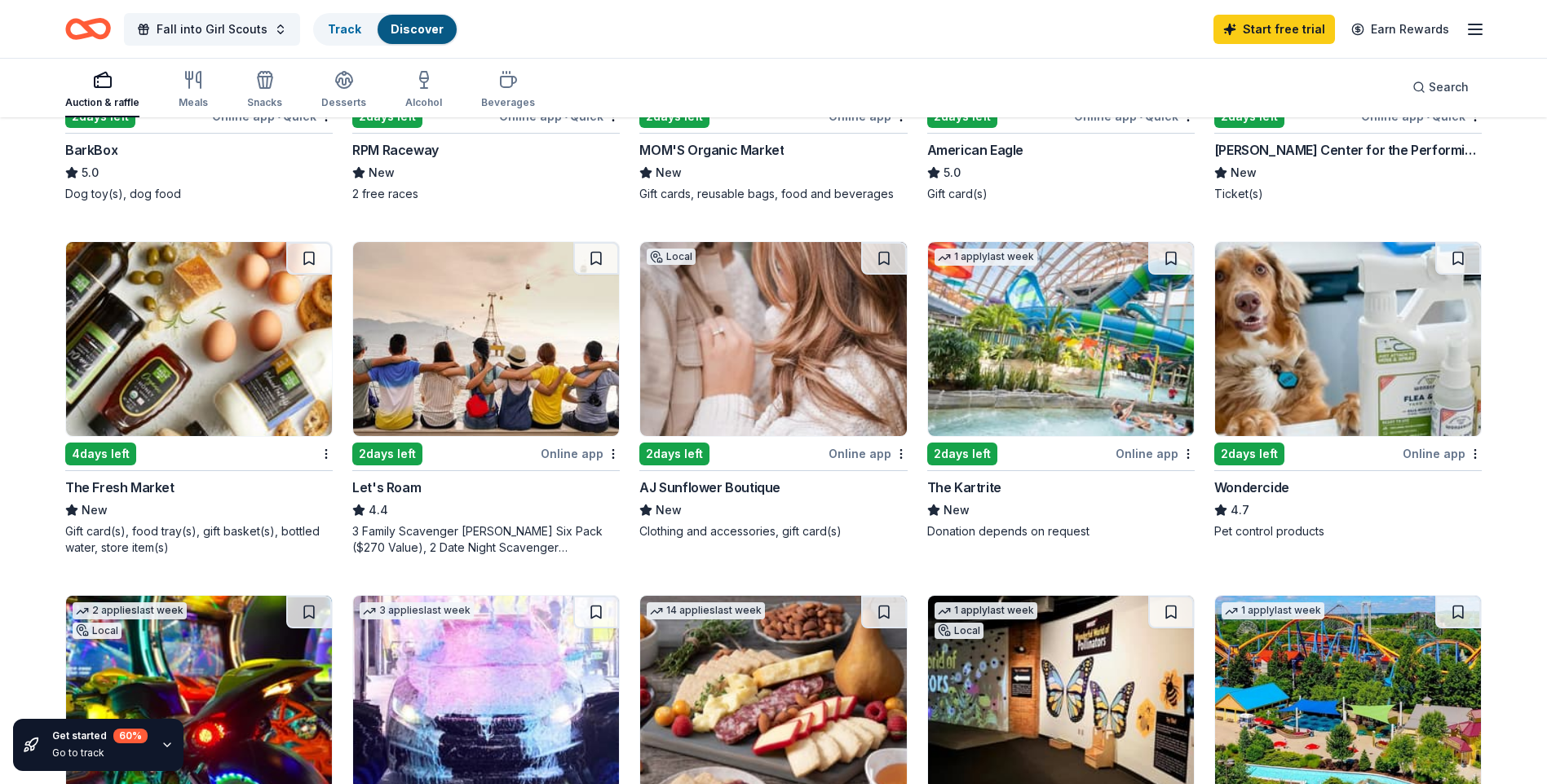
click at [267, 345] on img at bounding box center [199, 340] width 266 height 194
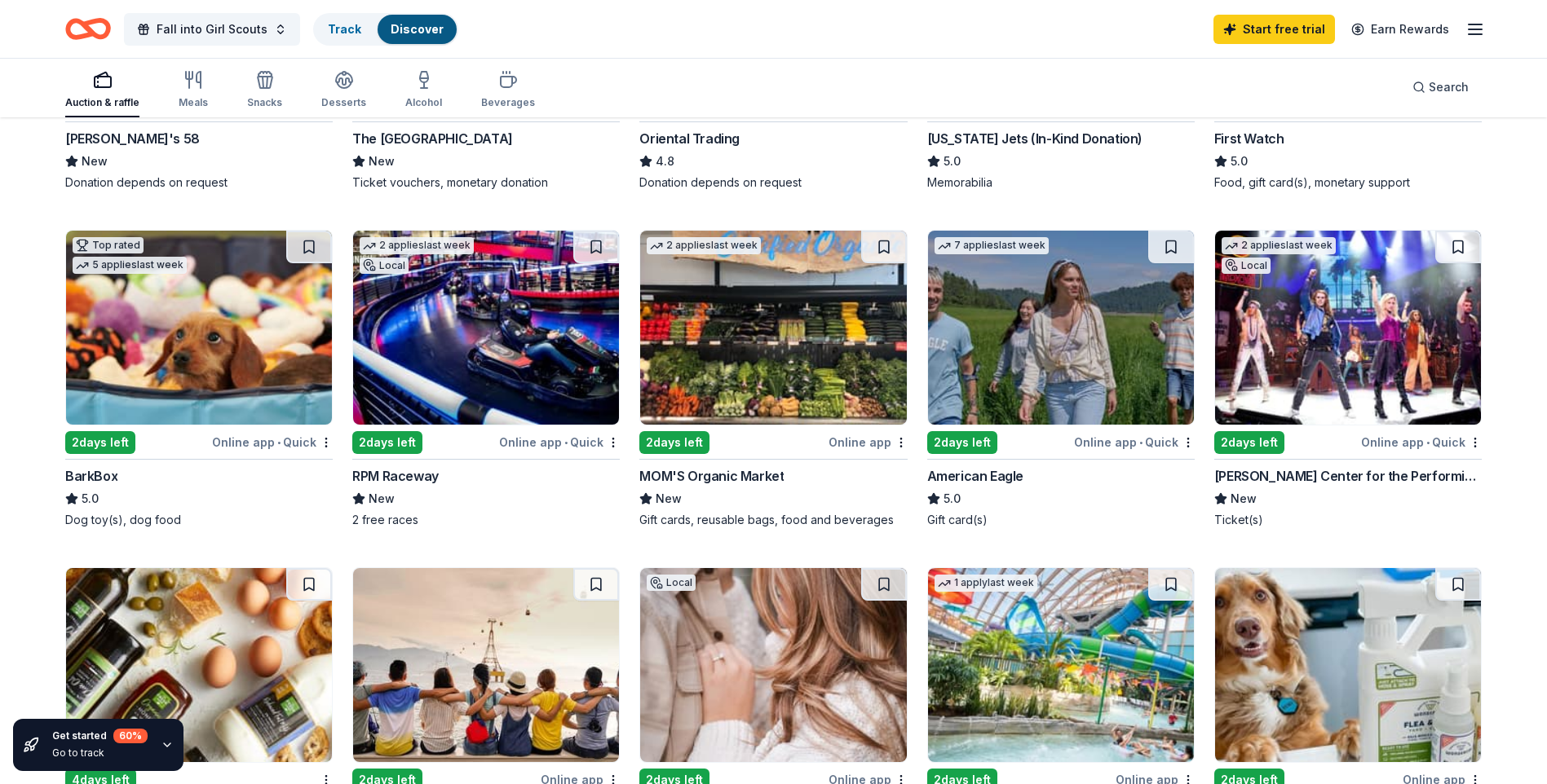
click at [279, 383] on img at bounding box center [199, 328] width 266 height 194
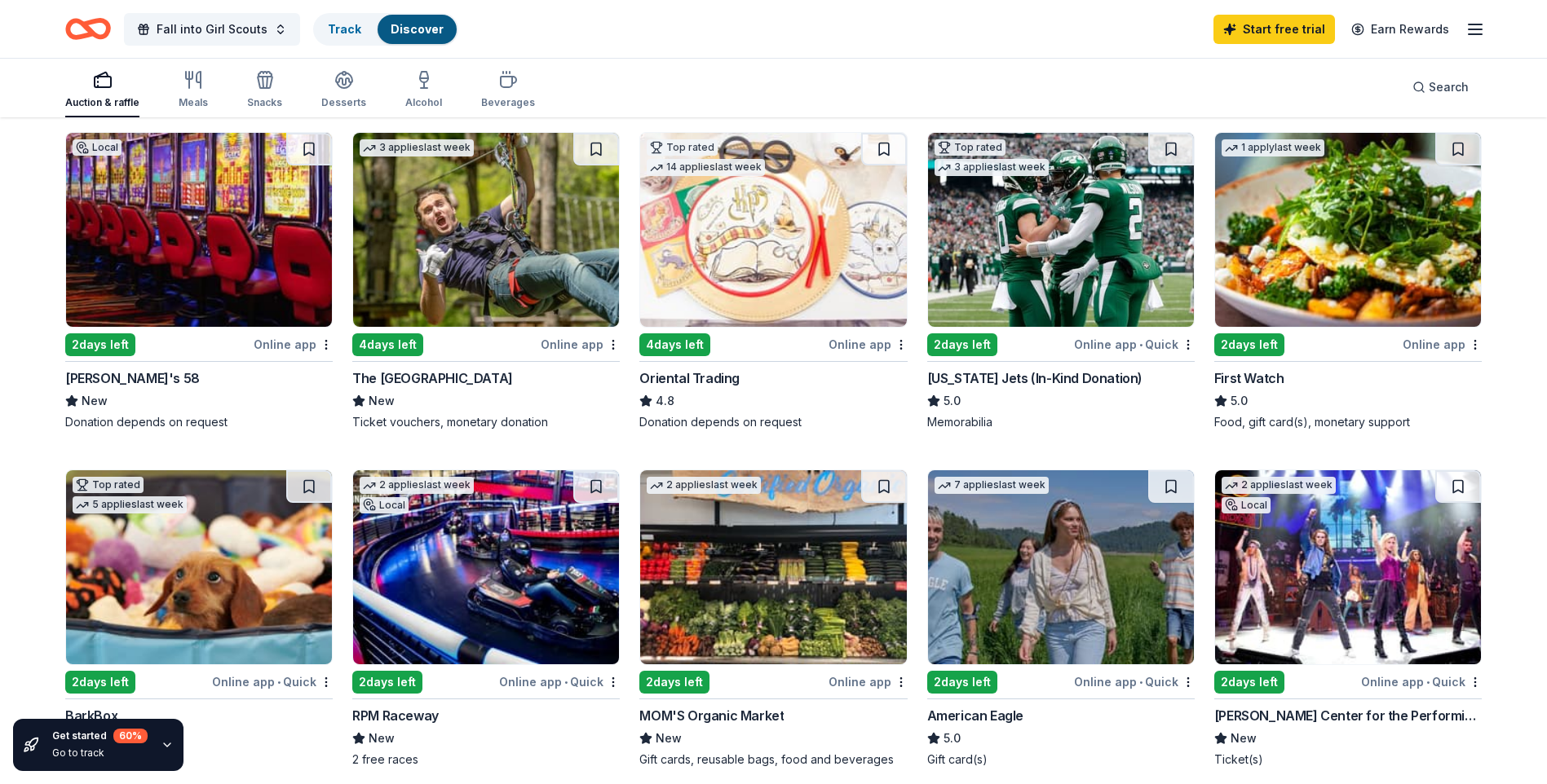
scroll to position [163, 0]
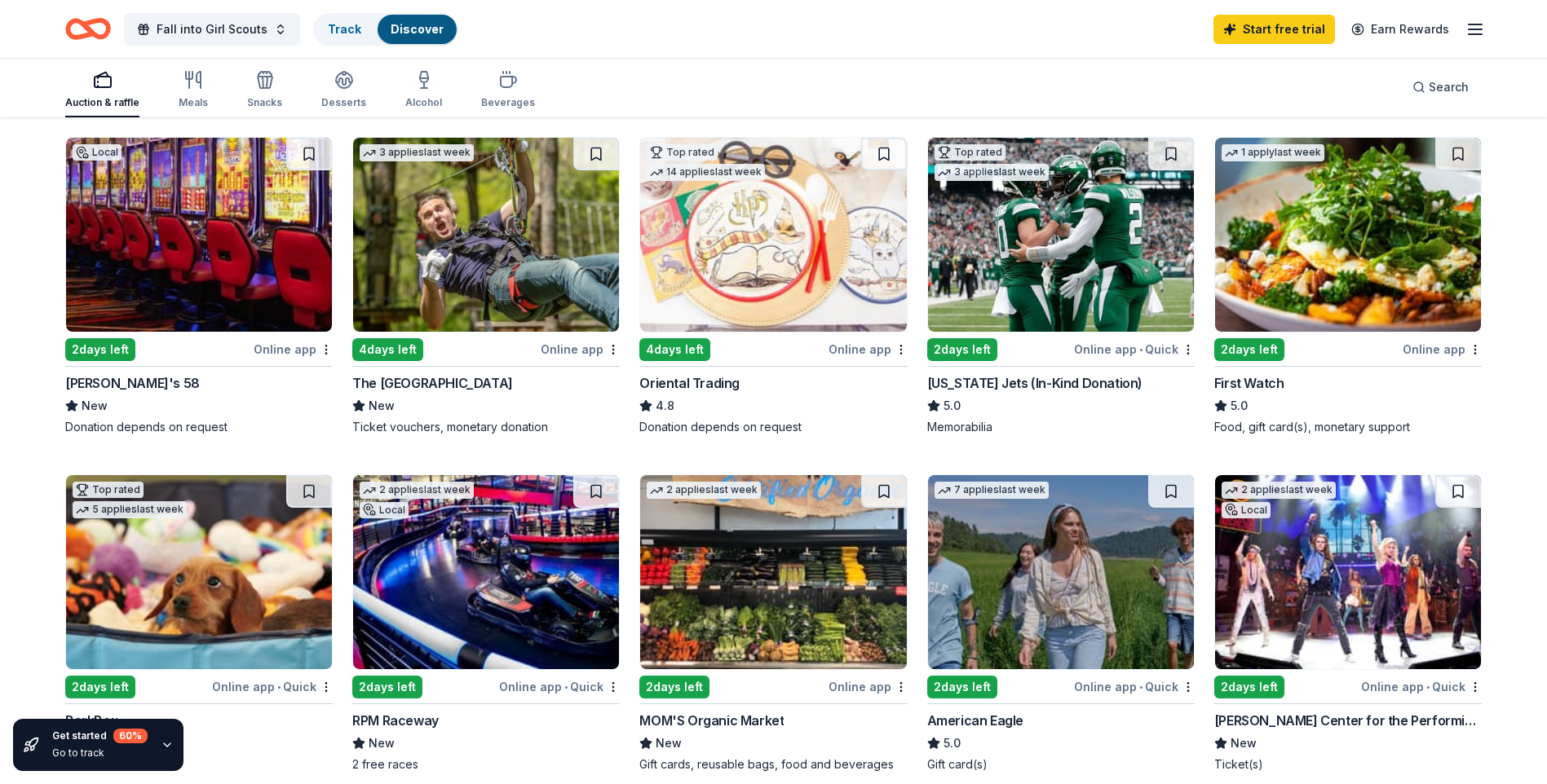
click at [1092, 249] on img at bounding box center [1061, 235] width 266 height 194
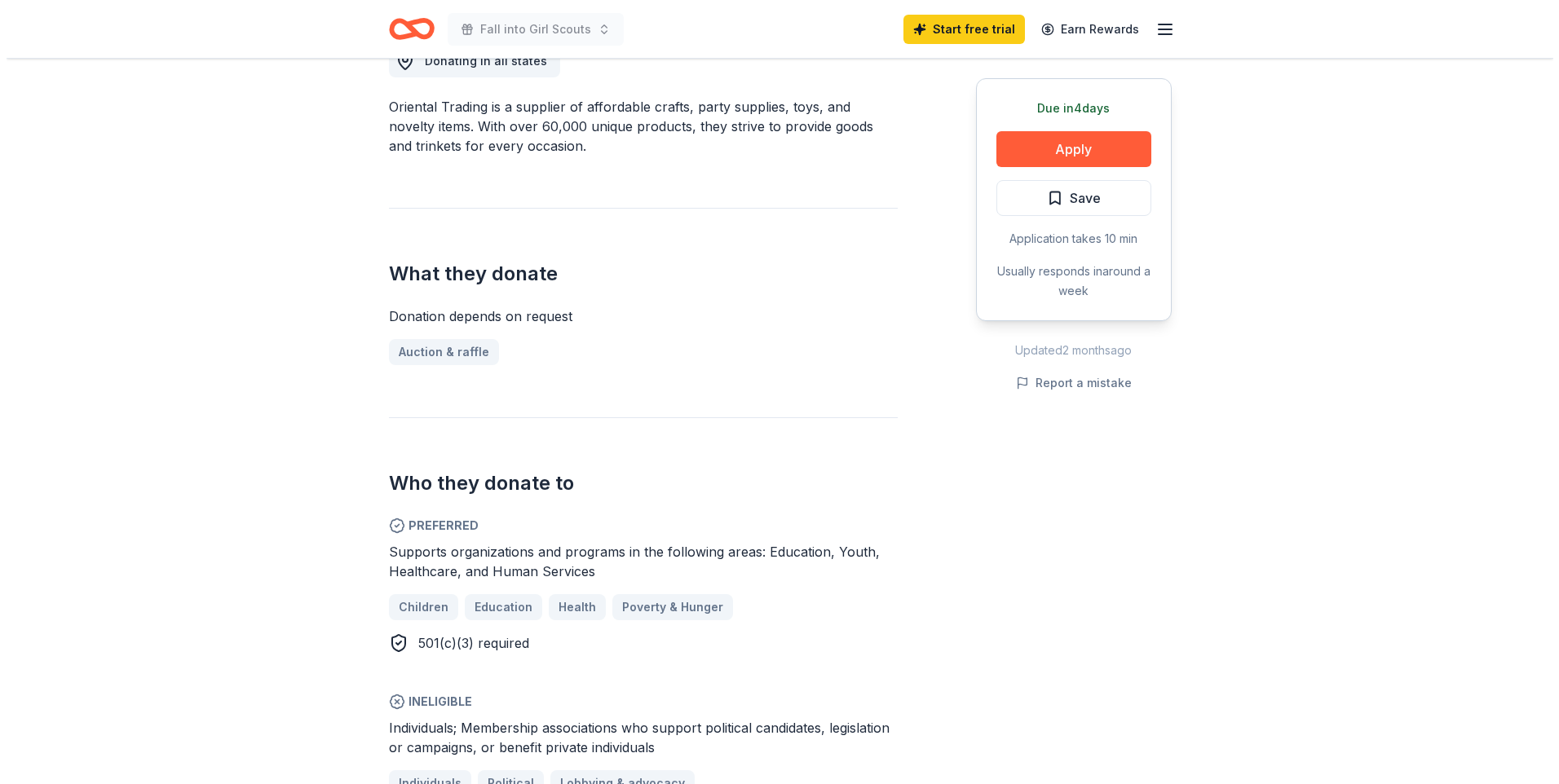
scroll to position [489, 0]
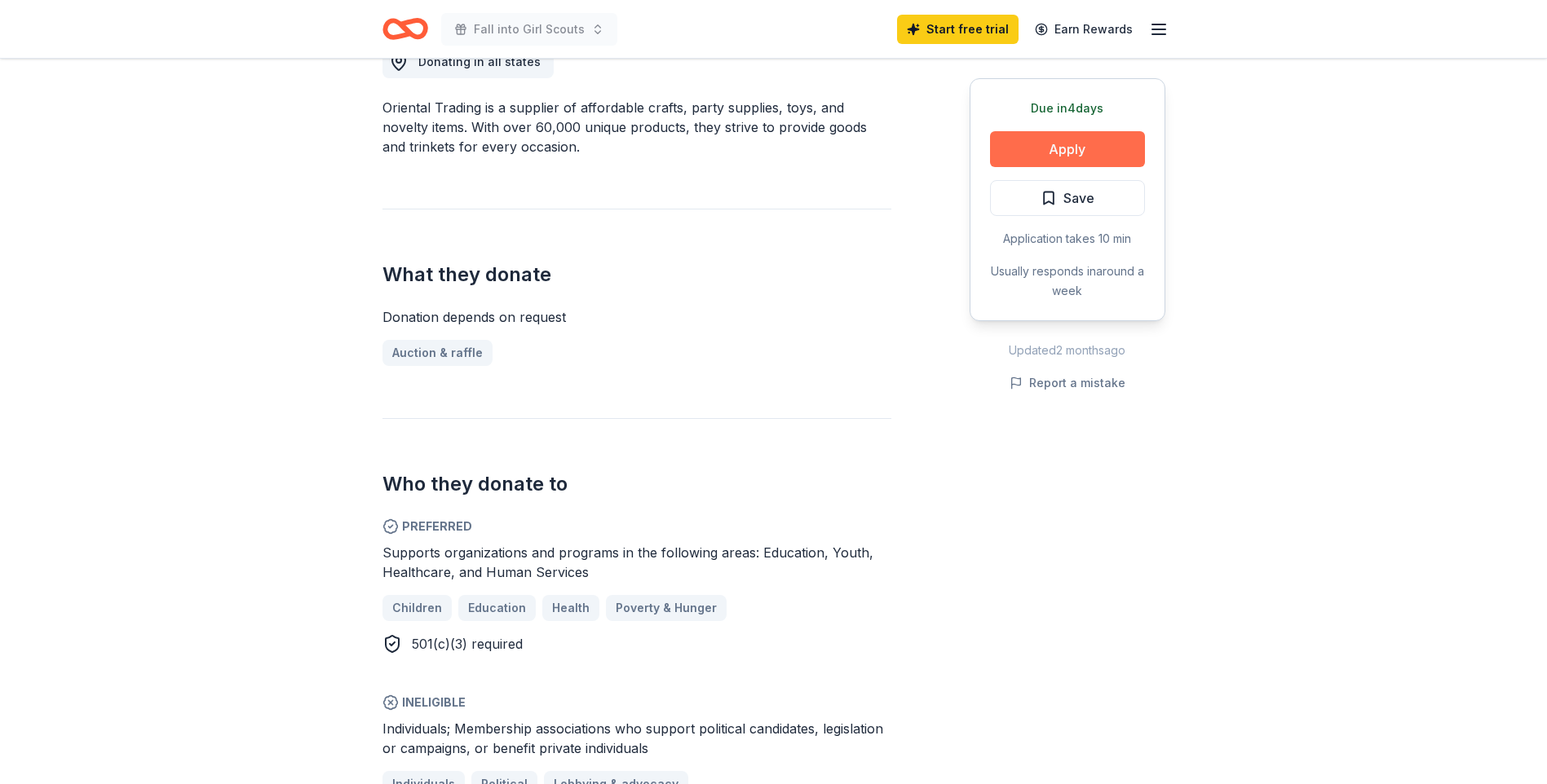
click at [1063, 153] on button "Apply" at bounding box center [1068, 149] width 155 height 36
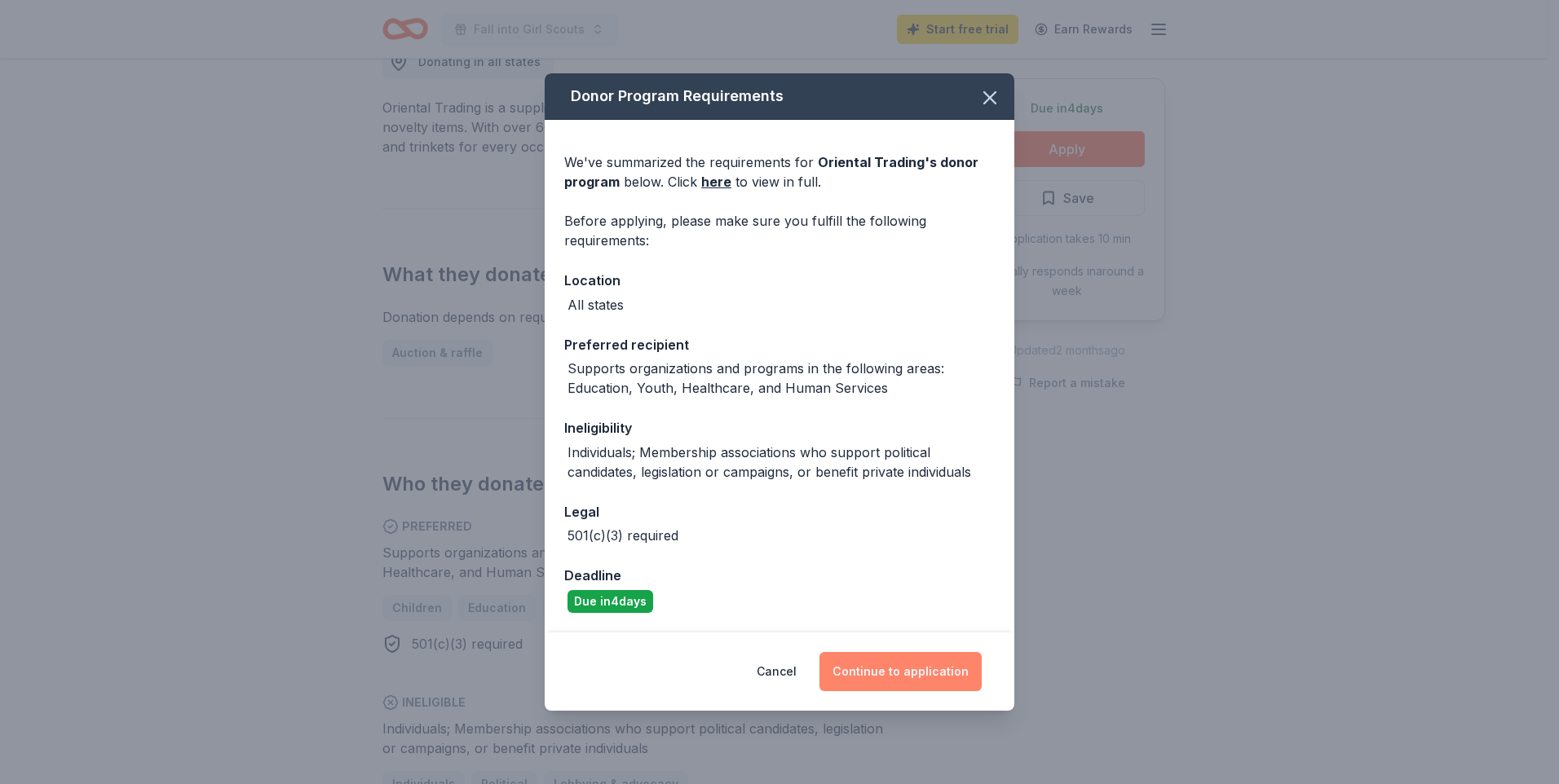
click at [914, 674] on button "Continue to application" at bounding box center [900, 671] width 162 height 39
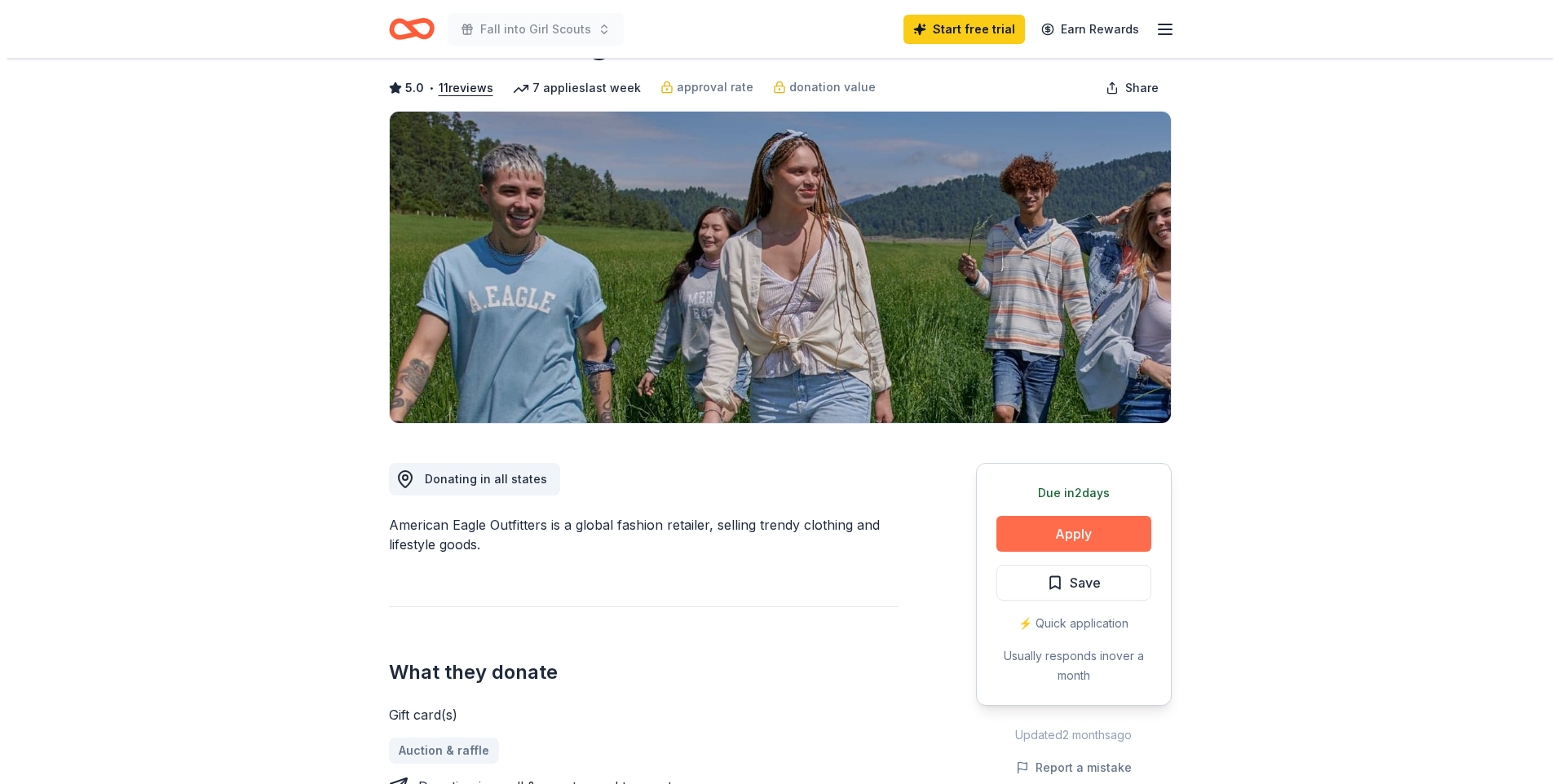
scroll to position [163, 0]
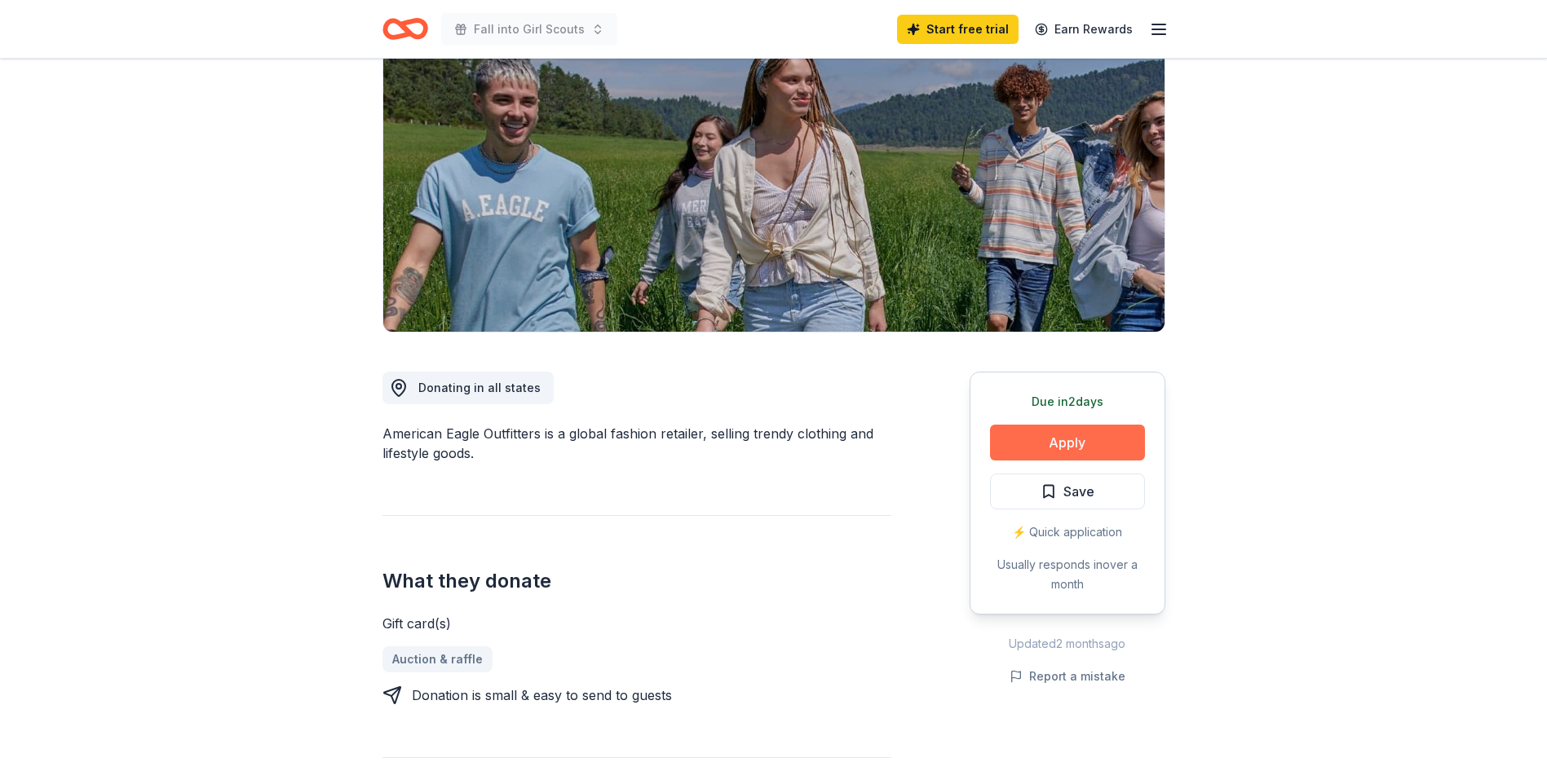
click at [1063, 438] on button "Apply" at bounding box center [1068, 442] width 155 height 36
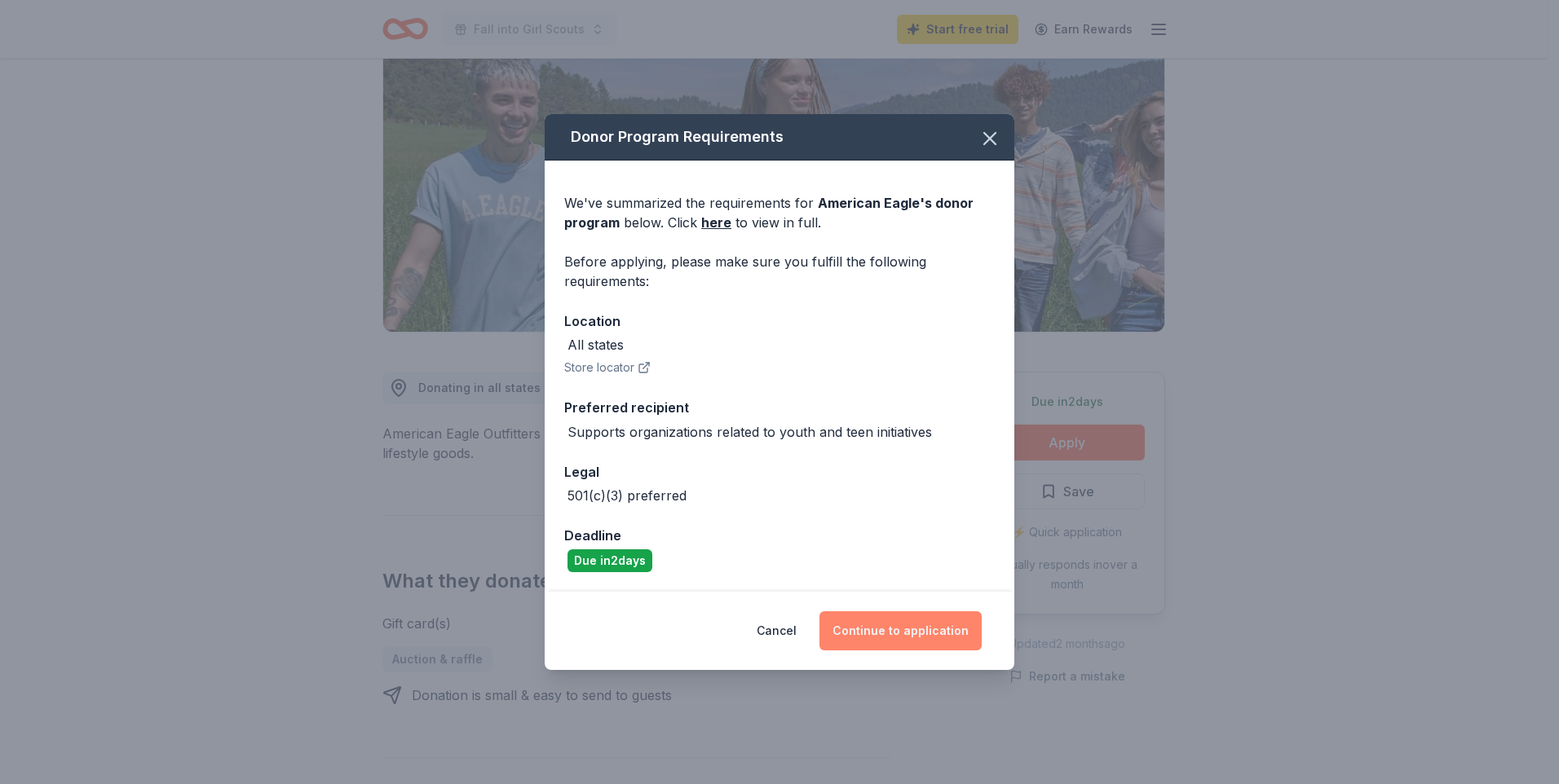
click at [910, 629] on button "Continue to application" at bounding box center [900, 630] width 162 height 39
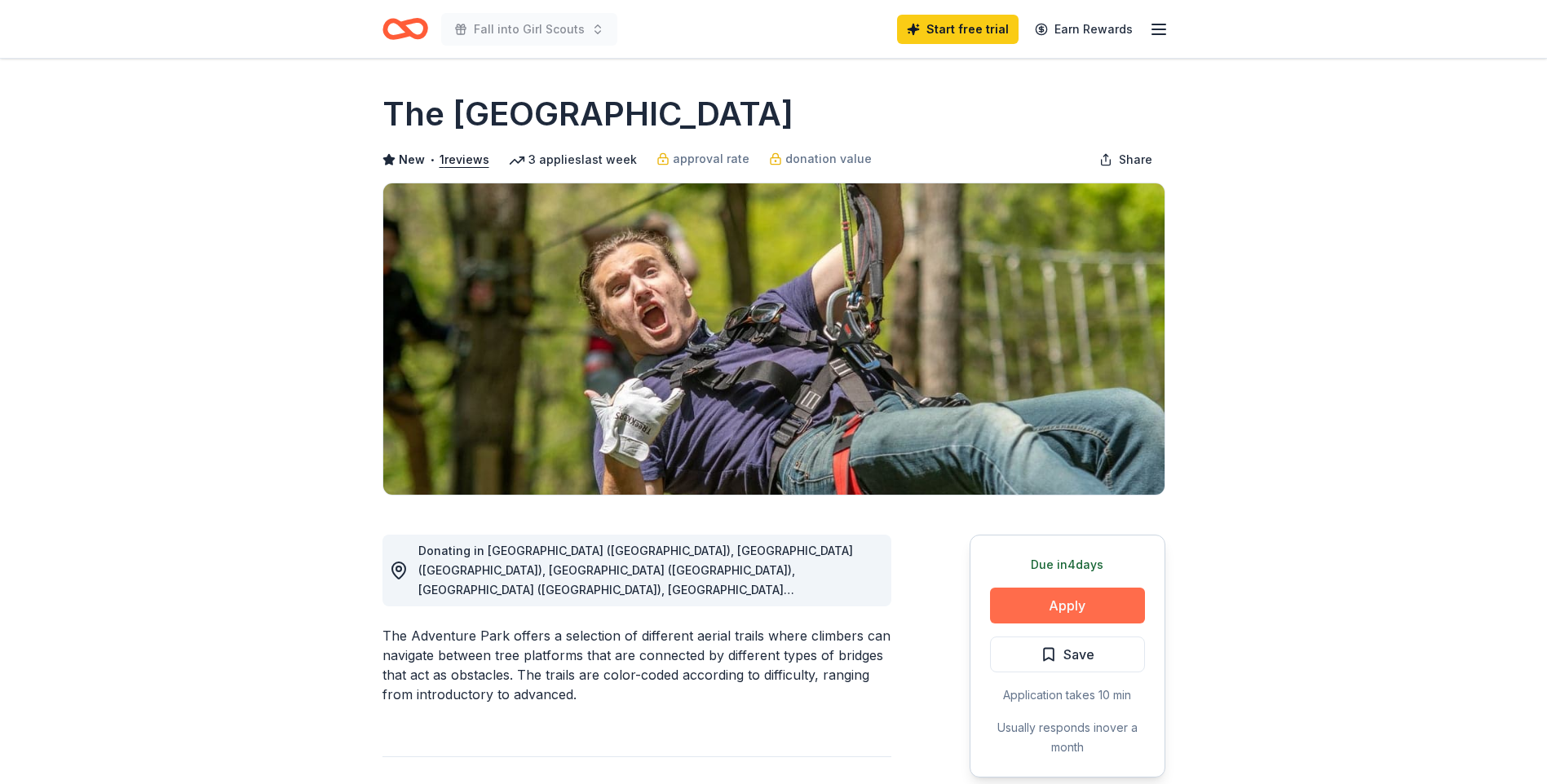
click at [1052, 600] on button "Apply" at bounding box center [1068, 606] width 155 height 36
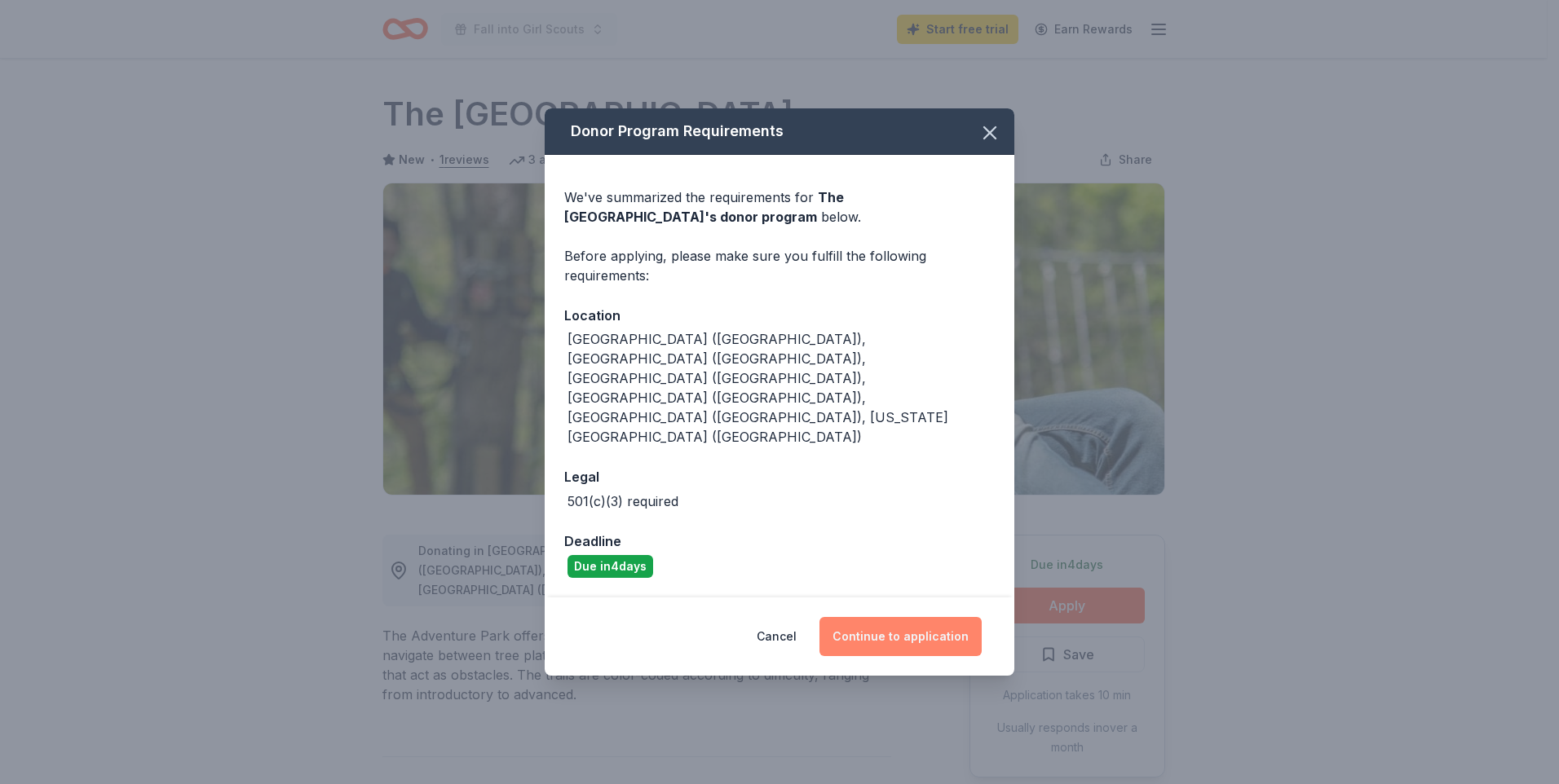
click at [893, 617] on button "Continue to application" at bounding box center [900, 636] width 162 height 39
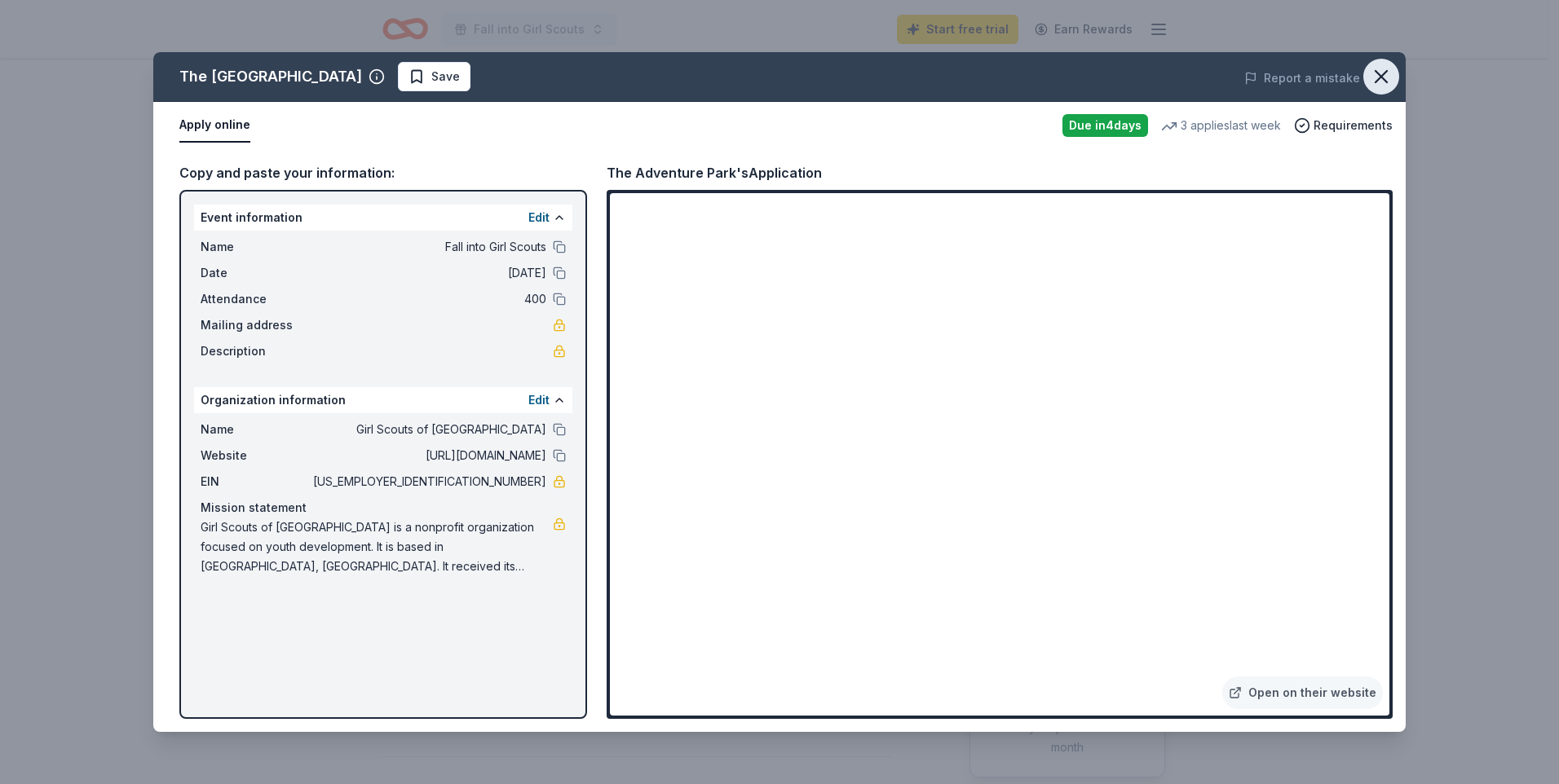
click at [1384, 76] on icon "button" at bounding box center [1382, 76] width 23 height 23
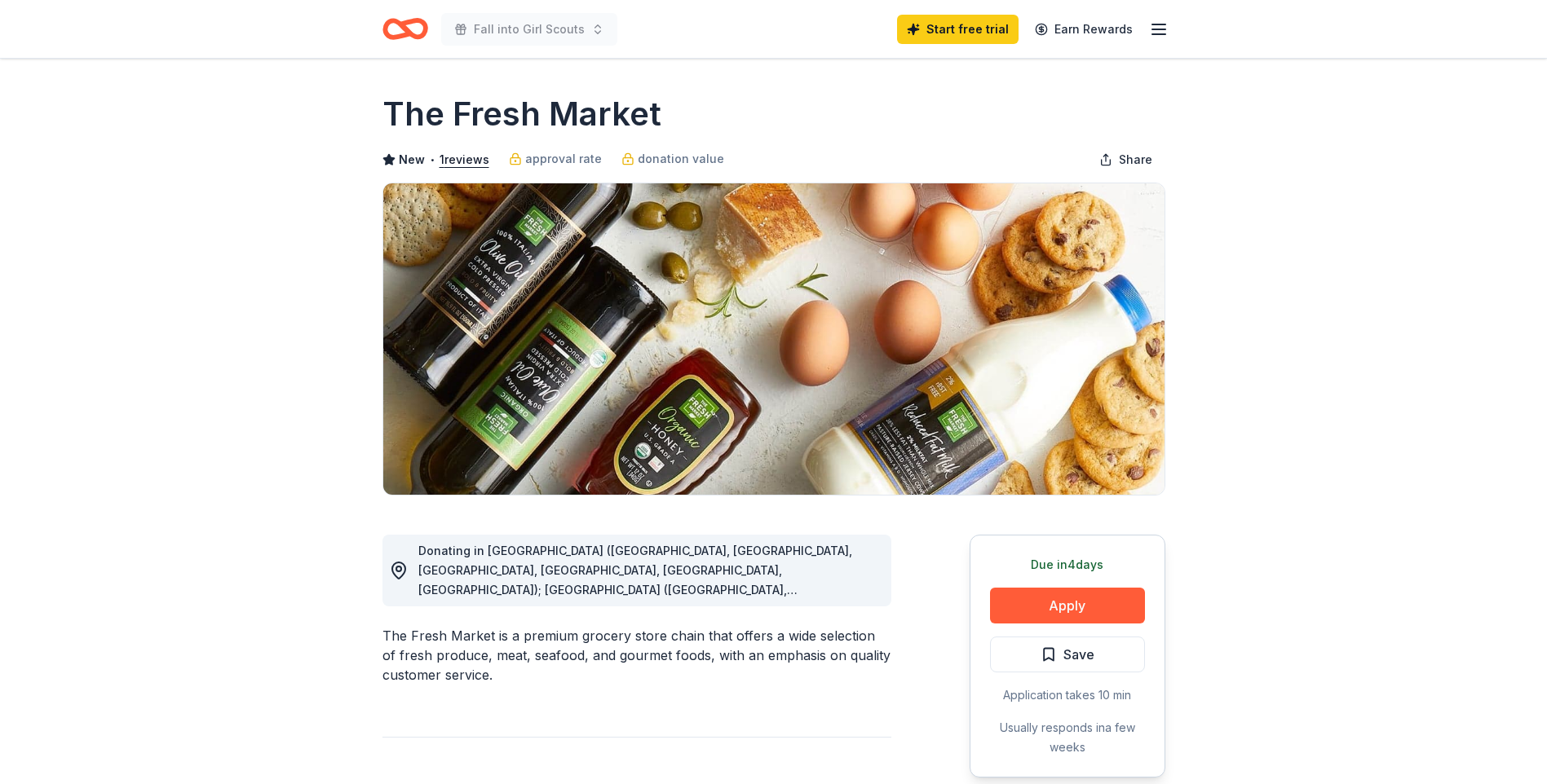
drag, startPoint x: 836, startPoint y: 576, endPoint x: 843, endPoint y: 600, distance: 25.0
click at [843, 600] on div "Donating in AL (Daphne, Homewood, Huntsville, Mobile, Montgomery, Tuscaloosa); …" at bounding box center [636, 571] width 509 height 72
click at [400, 567] on circle at bounding box center [398, 569] width 5 height 5
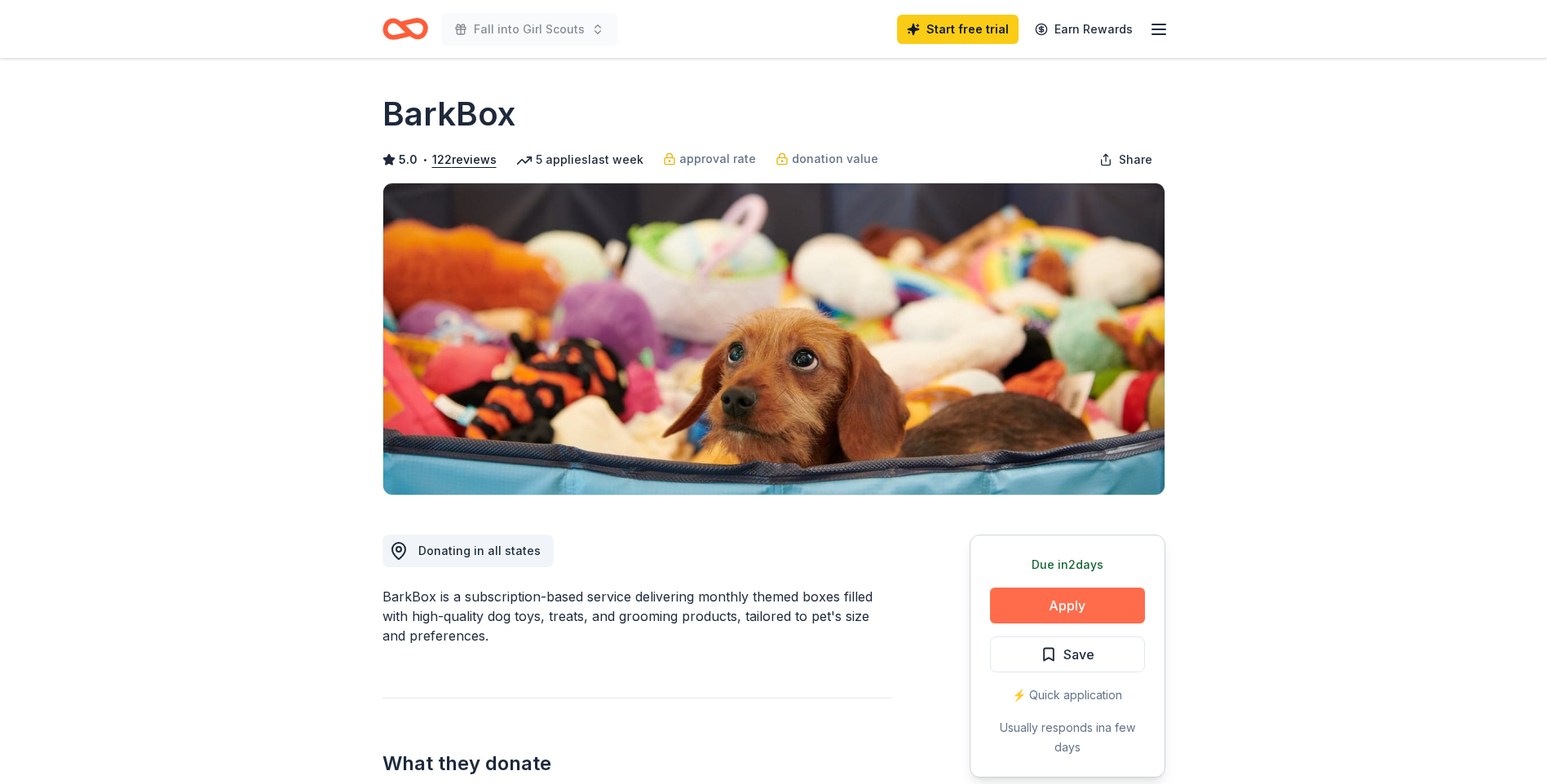
click at [1042, 601] on button "Apply" at bounding box center [1068, 606] width 155 height 36
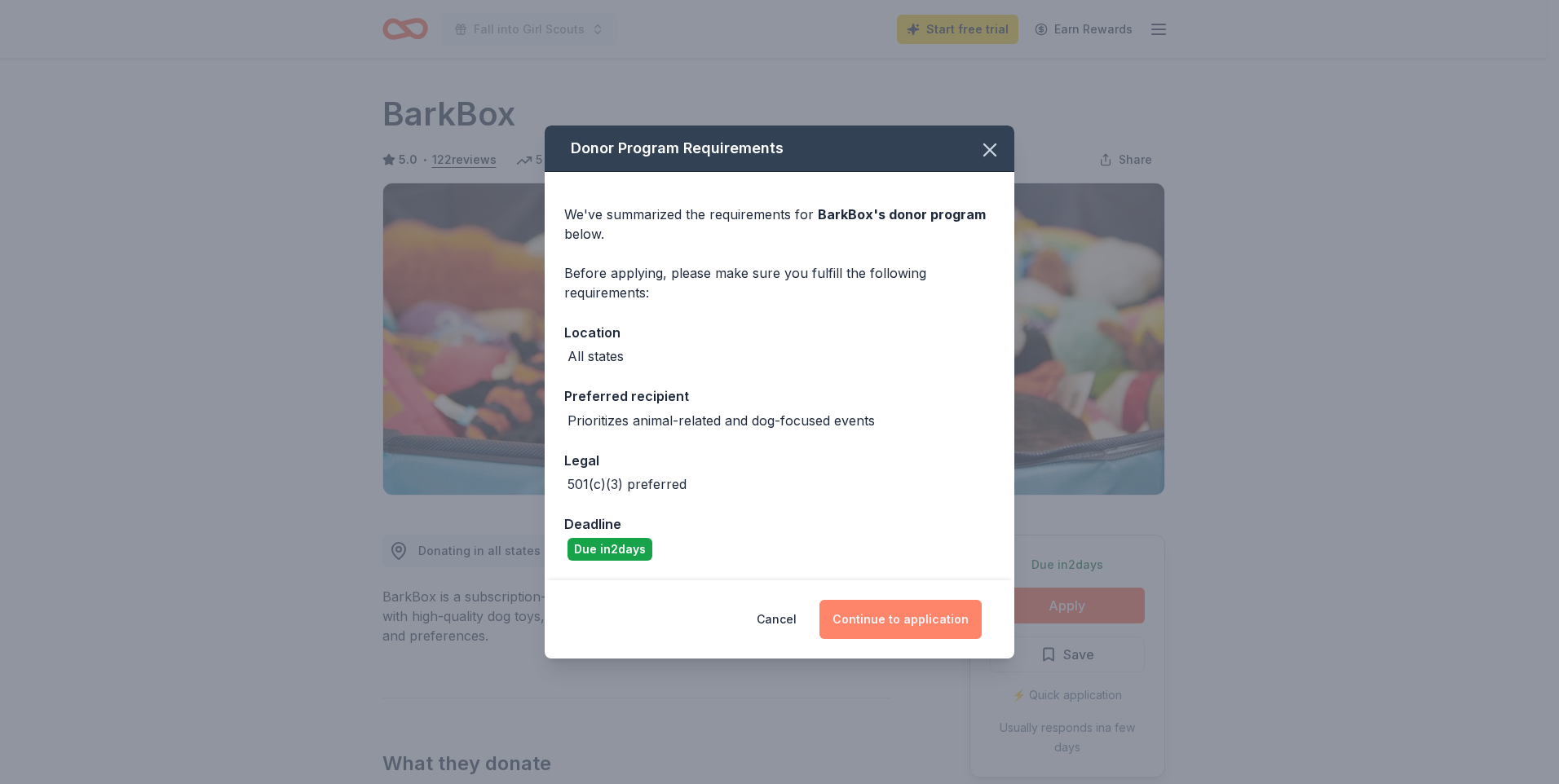
click at [903, 616] on button "Continue to application" at bounding box center [900, 619] width 162 height 39
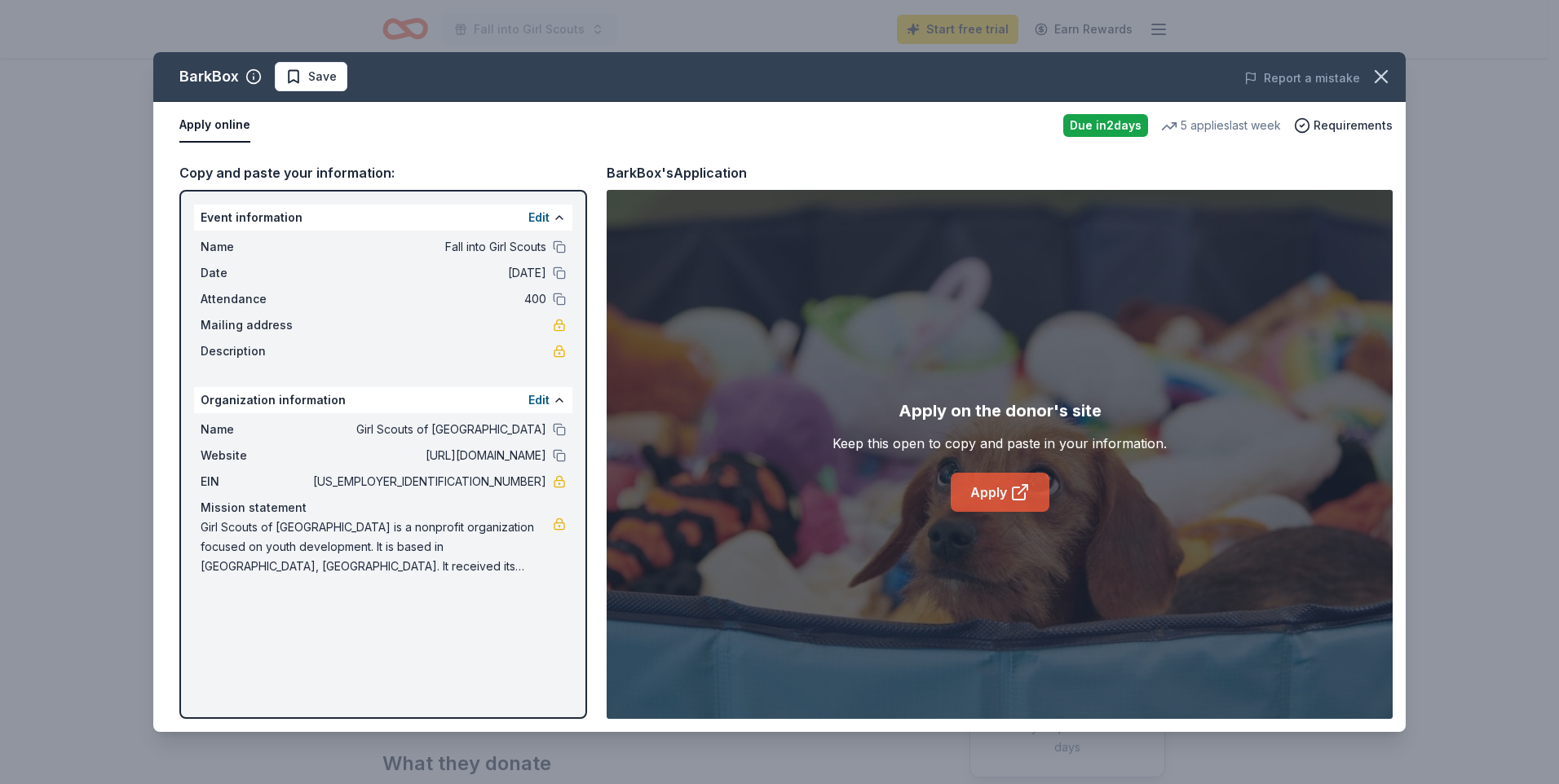
click at [976, 494] on link "Apply" at bounding box center [1000, 492] width 99 height 39
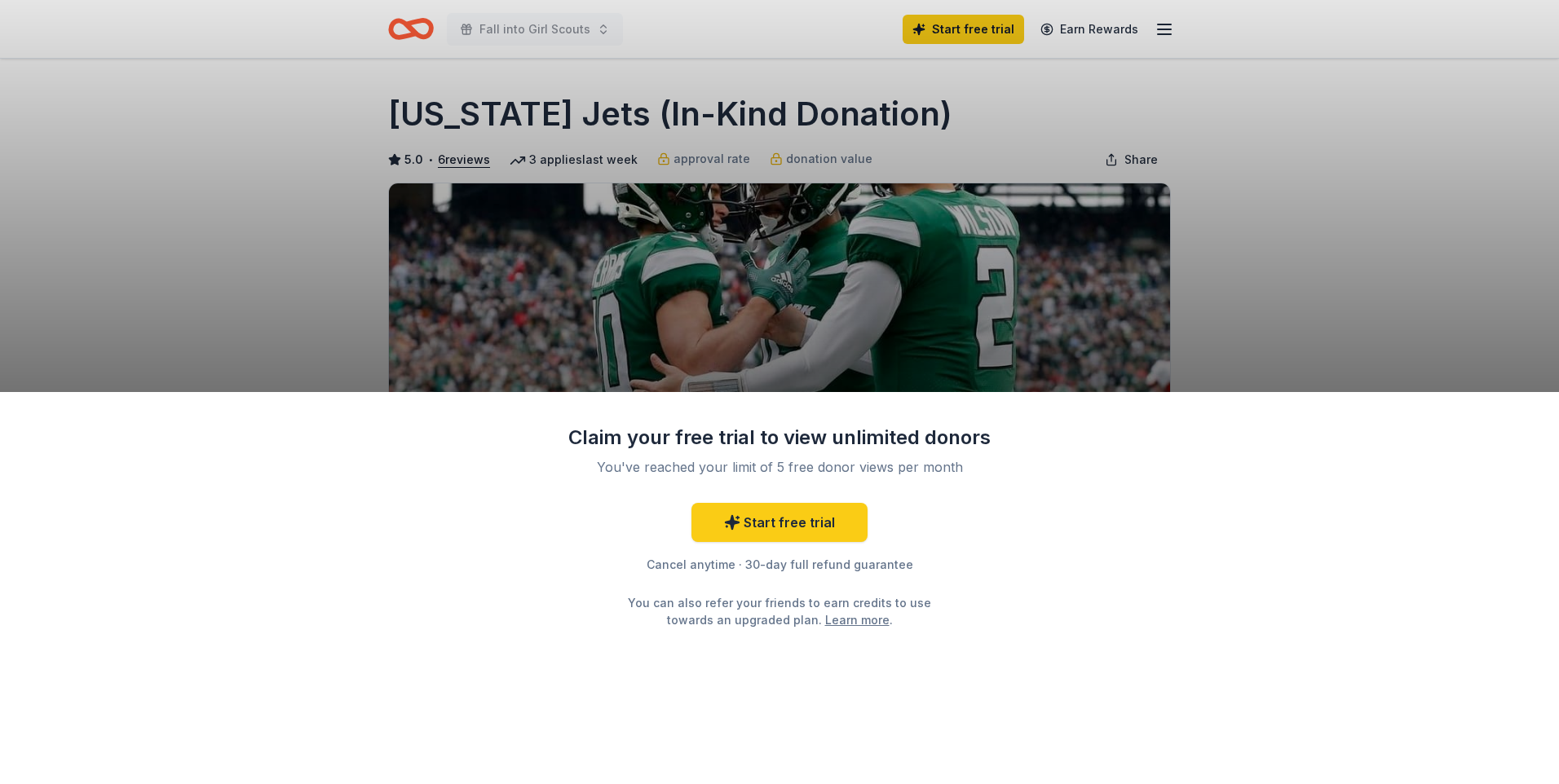
click at [1373, 327] on div "Claim your free trial to view unlimited donors You've reached your limit of 5 f…" at bounding box center [780, 392] width 1559 height 784
